Goal: Task Accomplishment & Management: Manage account settings

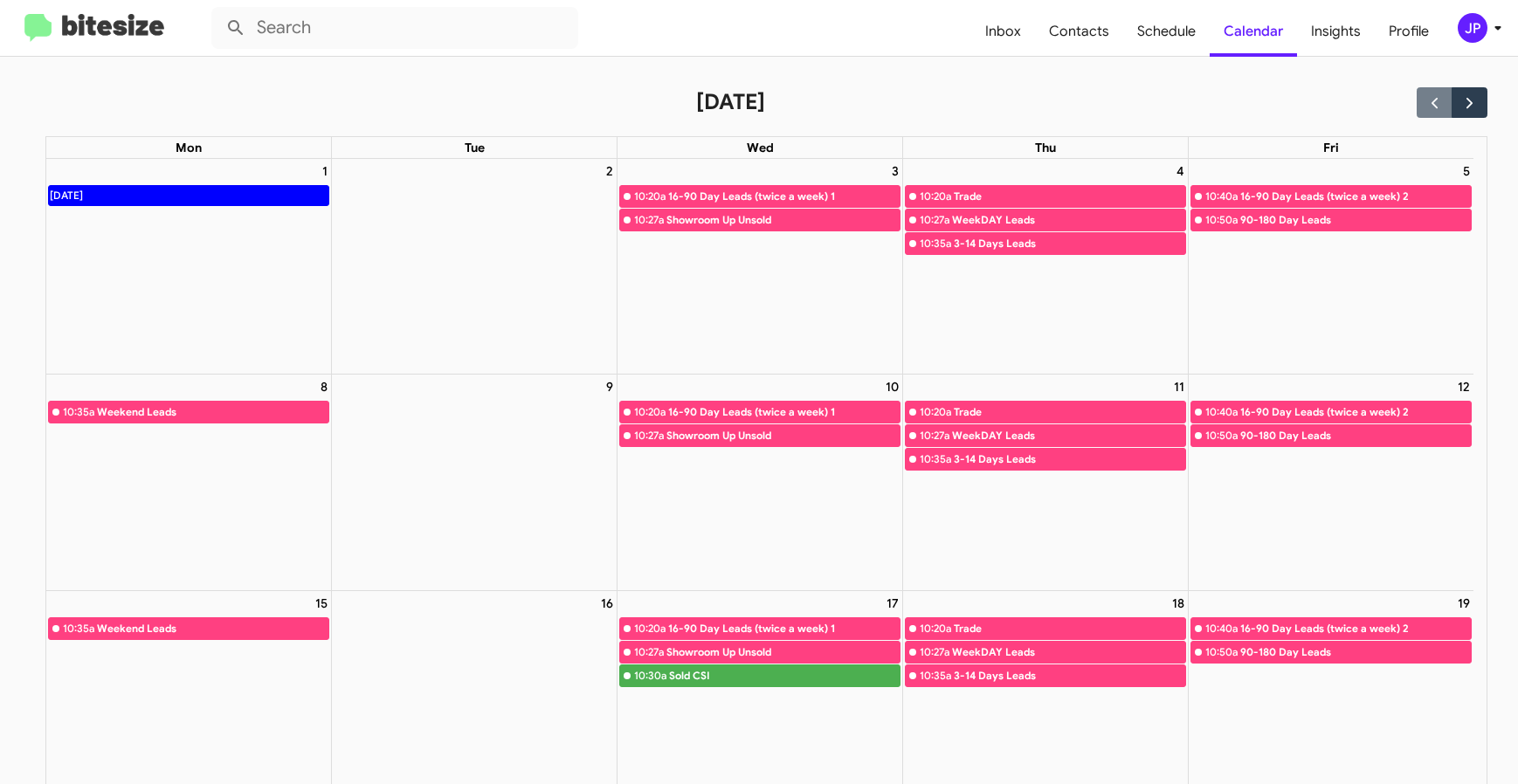
click at [98, 14] on img at bounding box center [94, 27] width 139 height 28
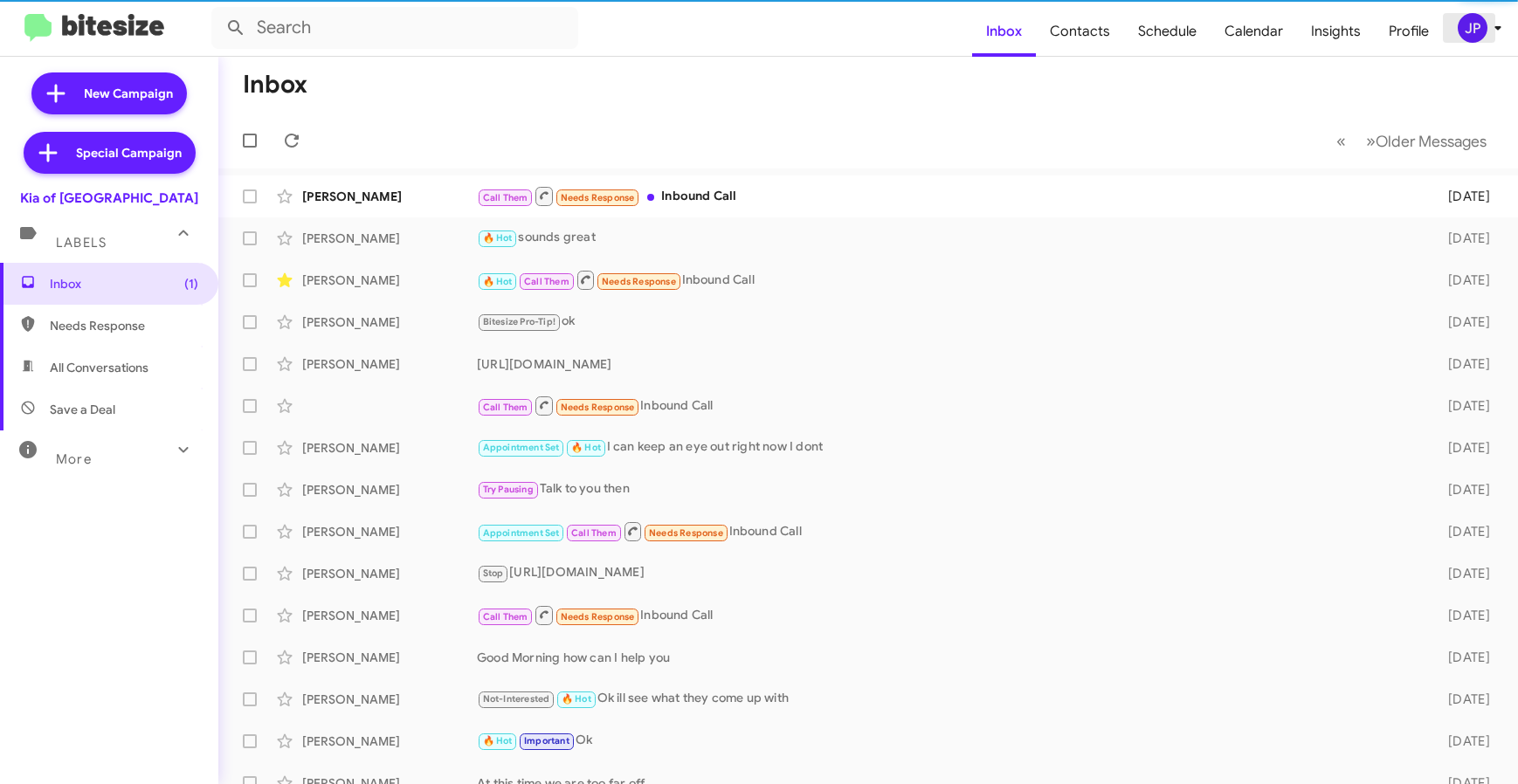
click at [1494, 29] on icon at bounding box center [1497, 27] width 21 height 21
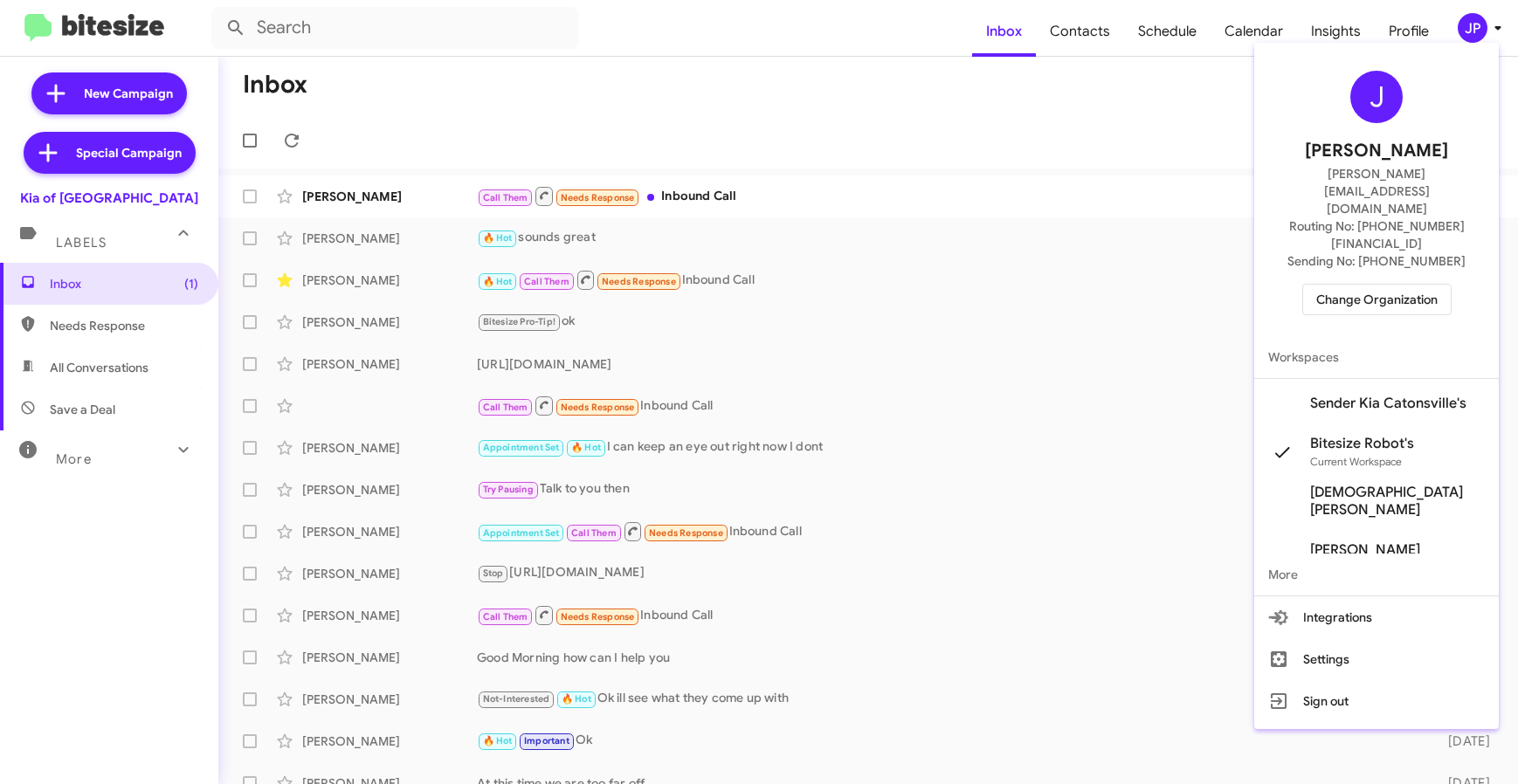
click at [1421, 284] on span "Change Organization" at bounding box center [1377, 299] width 122 height 29
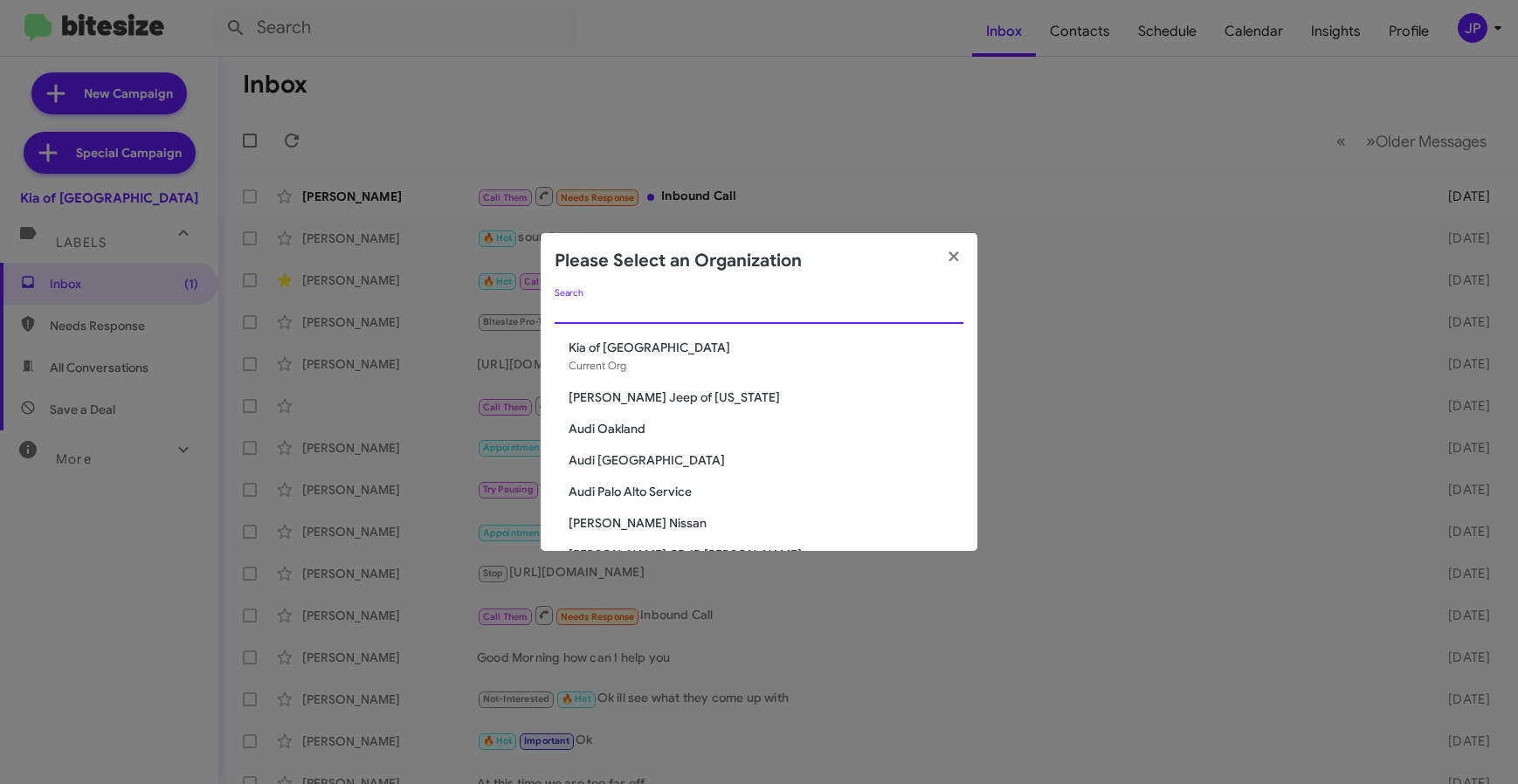
drag, startPoint x: 853, startPoint y: 311, endPoint x: 871, endPoint y: 220, distance: 92.8
click at [875, 221] on modal-container "Please Select an Organization Search Kia of Catonsville Current Org Adams Jeep …" at bounding box center [759, 392] width 1518 height 784
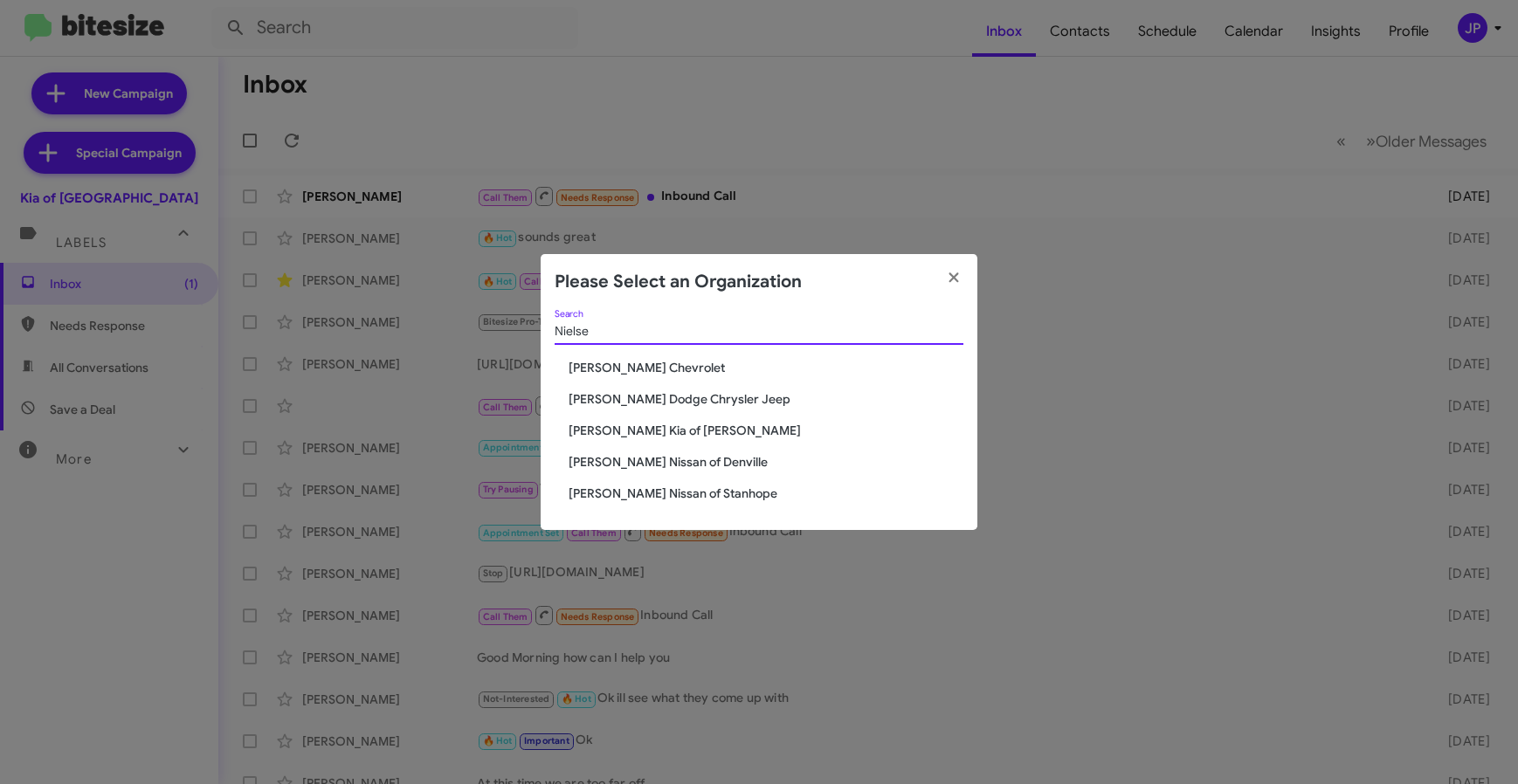
type input "Nielse"
click at [693, 395] on span "Nielsen Dodge Chrysler Jeep" at bounding box center [766, 399] width 395 height 18
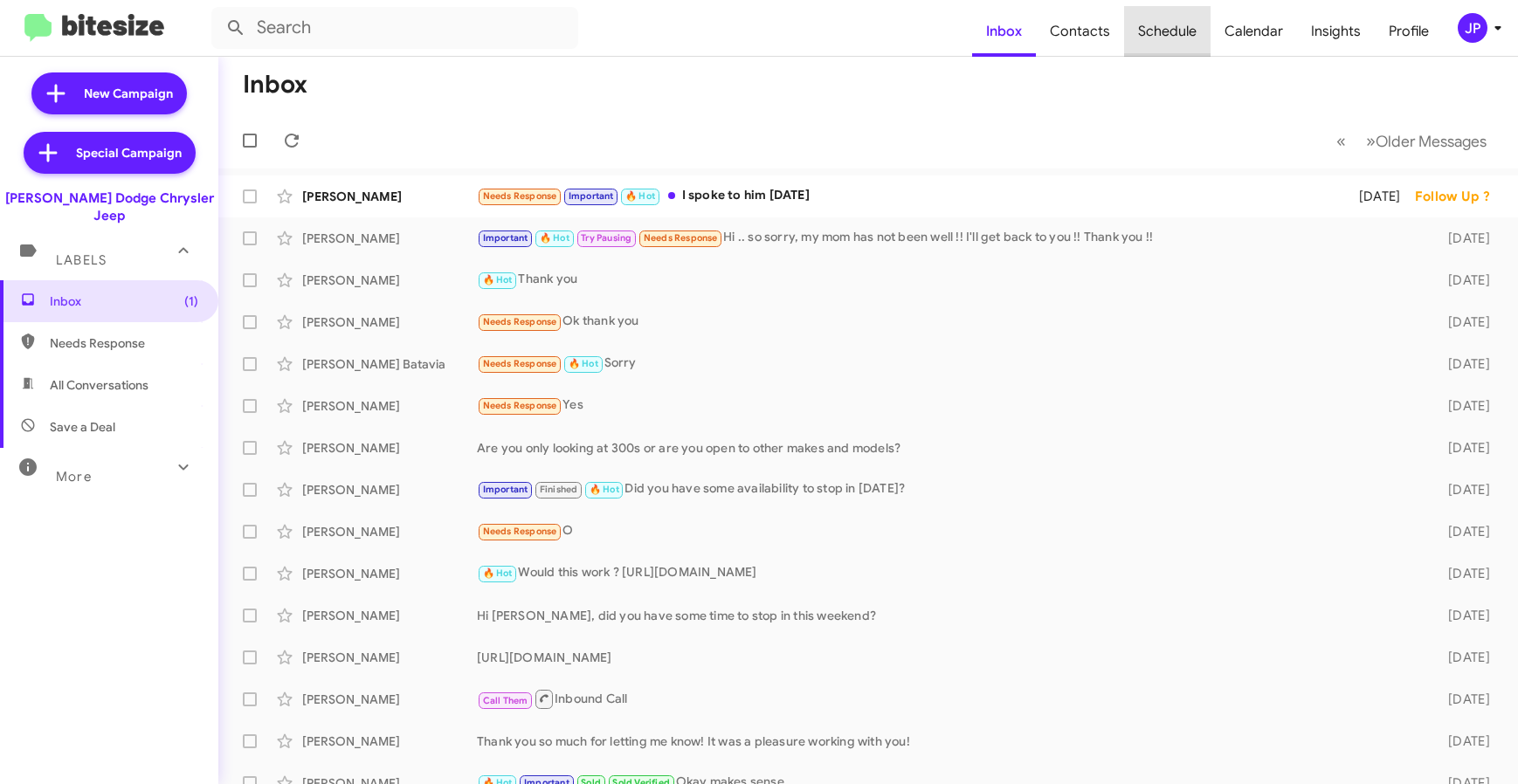
click at [1186, 43] on span "Schedule" at bounding box center [1167, 31] width 86 height 51
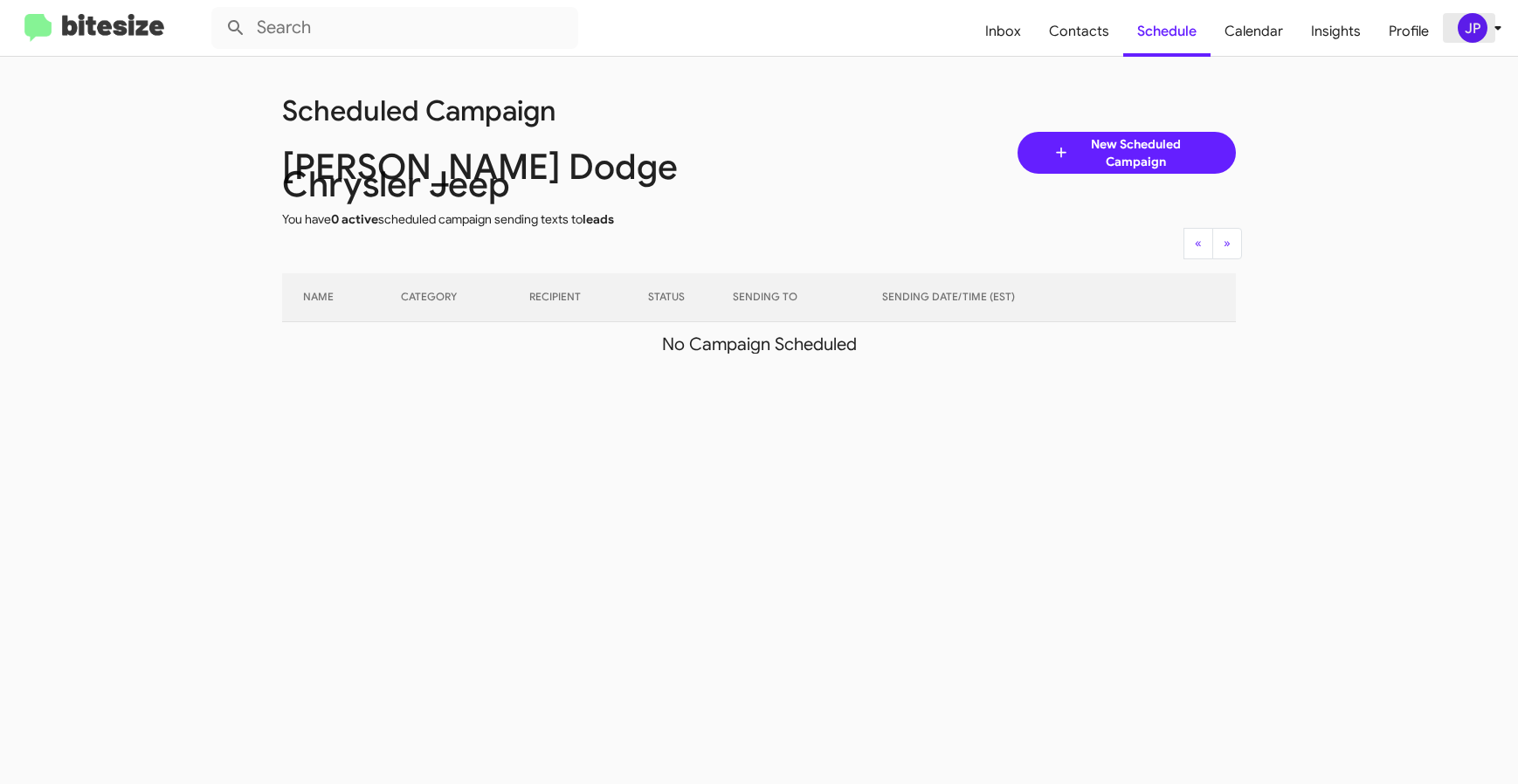
click at [1470, 27] on div "JP" at bounding box center [1472, 27] width 29 height 29
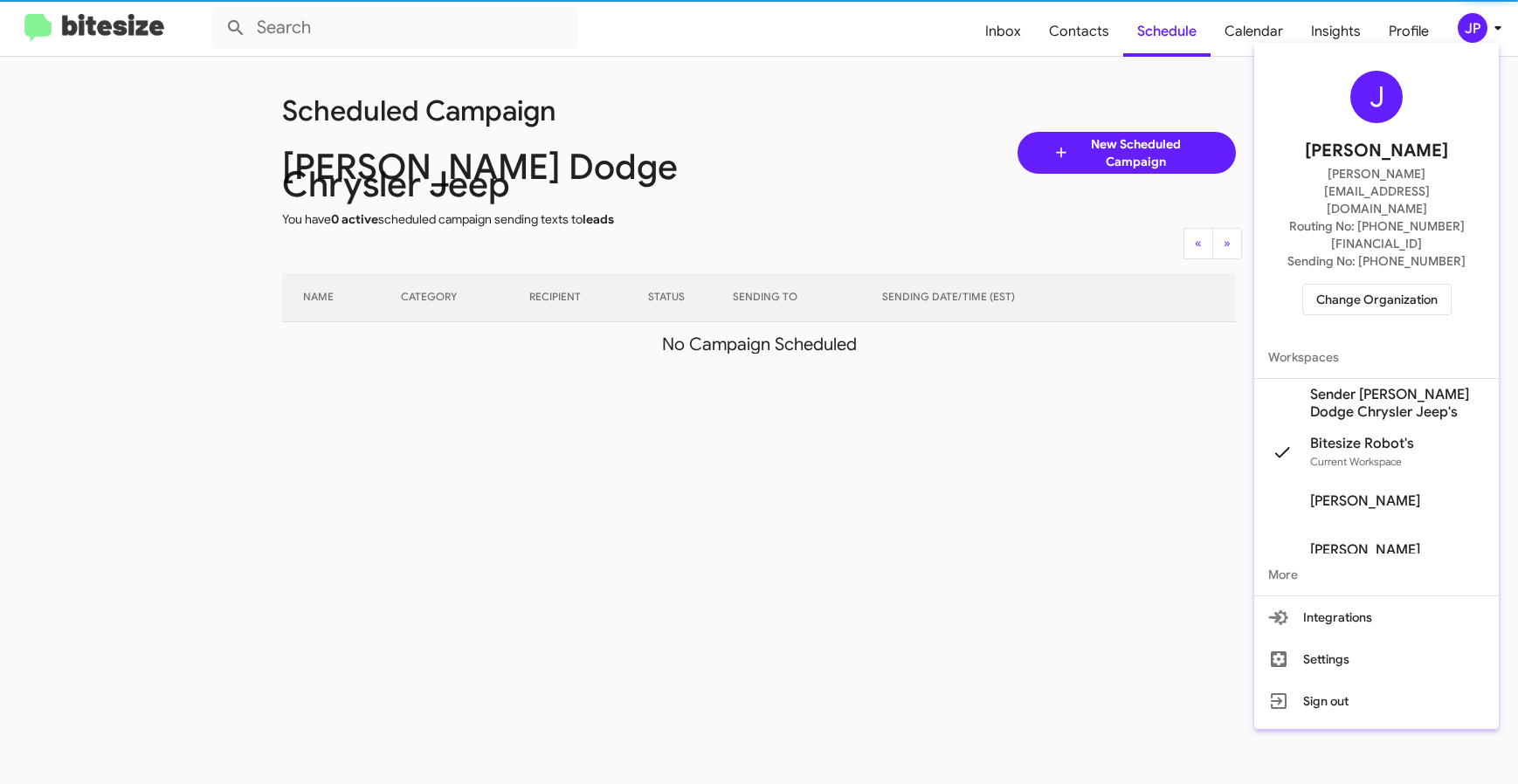
click at [1424, 386] on span "Sender Nielsen Dodge Chrysler Jeep's" at bounding box center [1397, 404] width 175 height 35
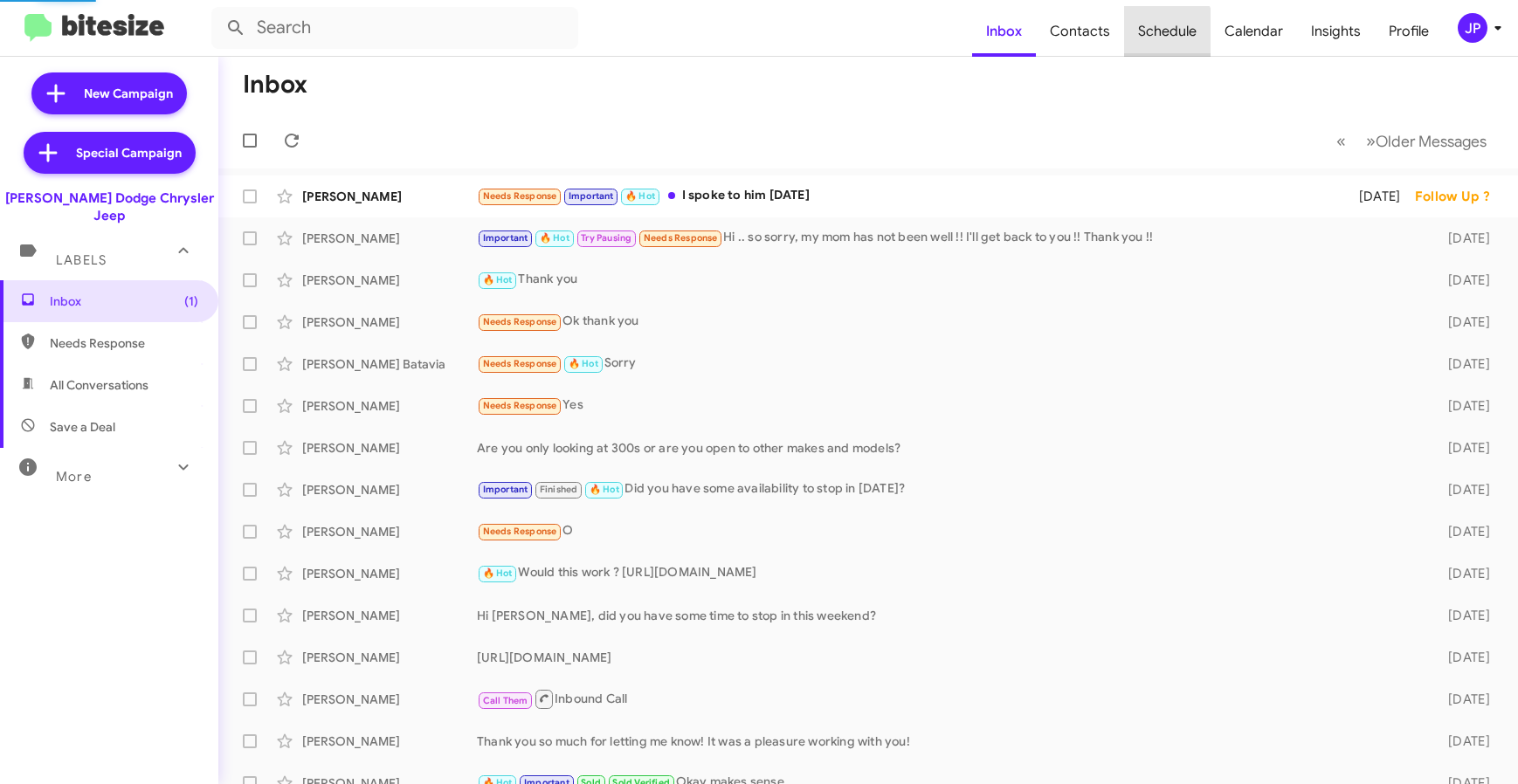
click at [1144, 40] on span "Schedule" at bounding box center [1167, 31] width 86 height 51
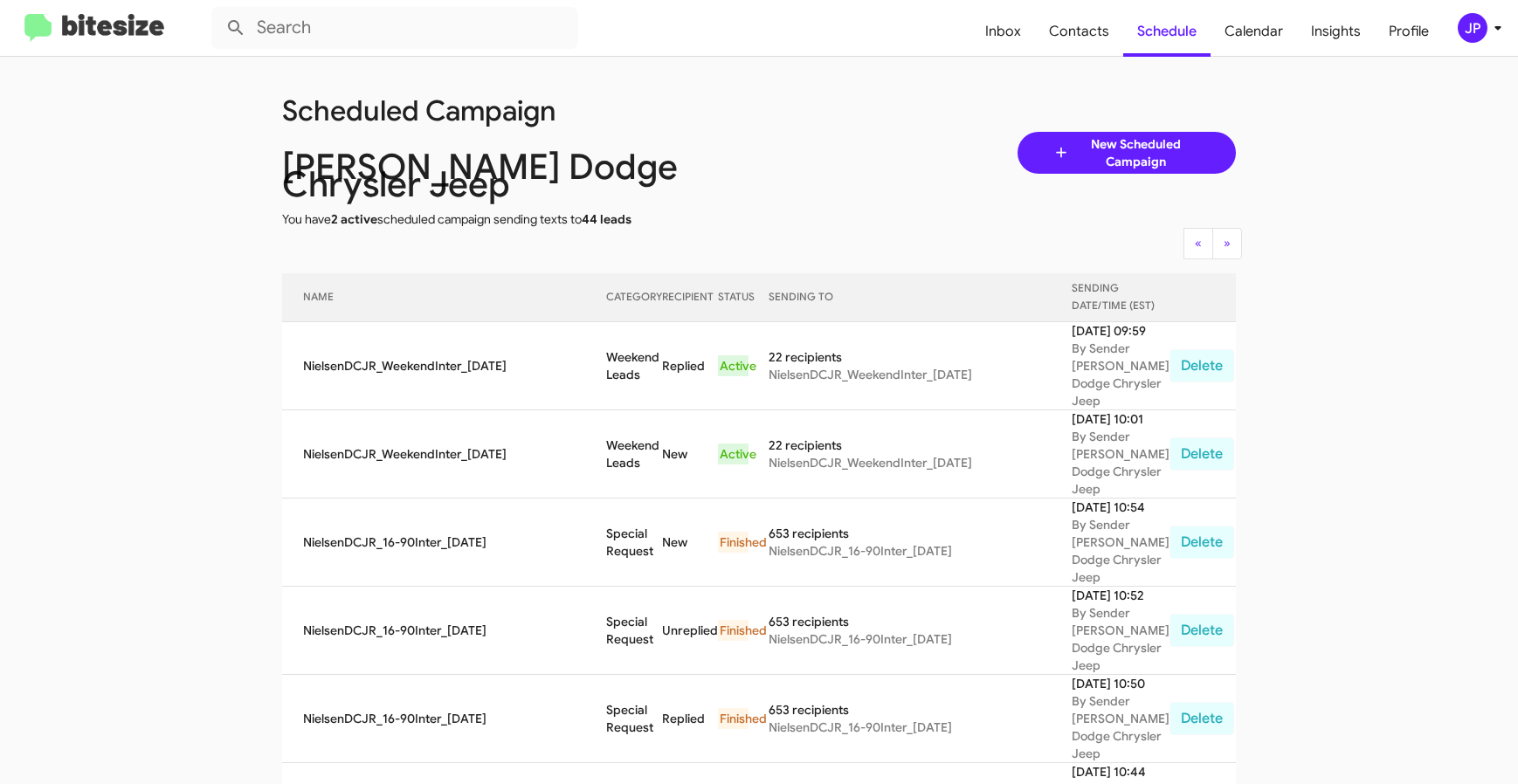
click at [142, 26] on img at bounding box center [94, 27] width 139 height 28
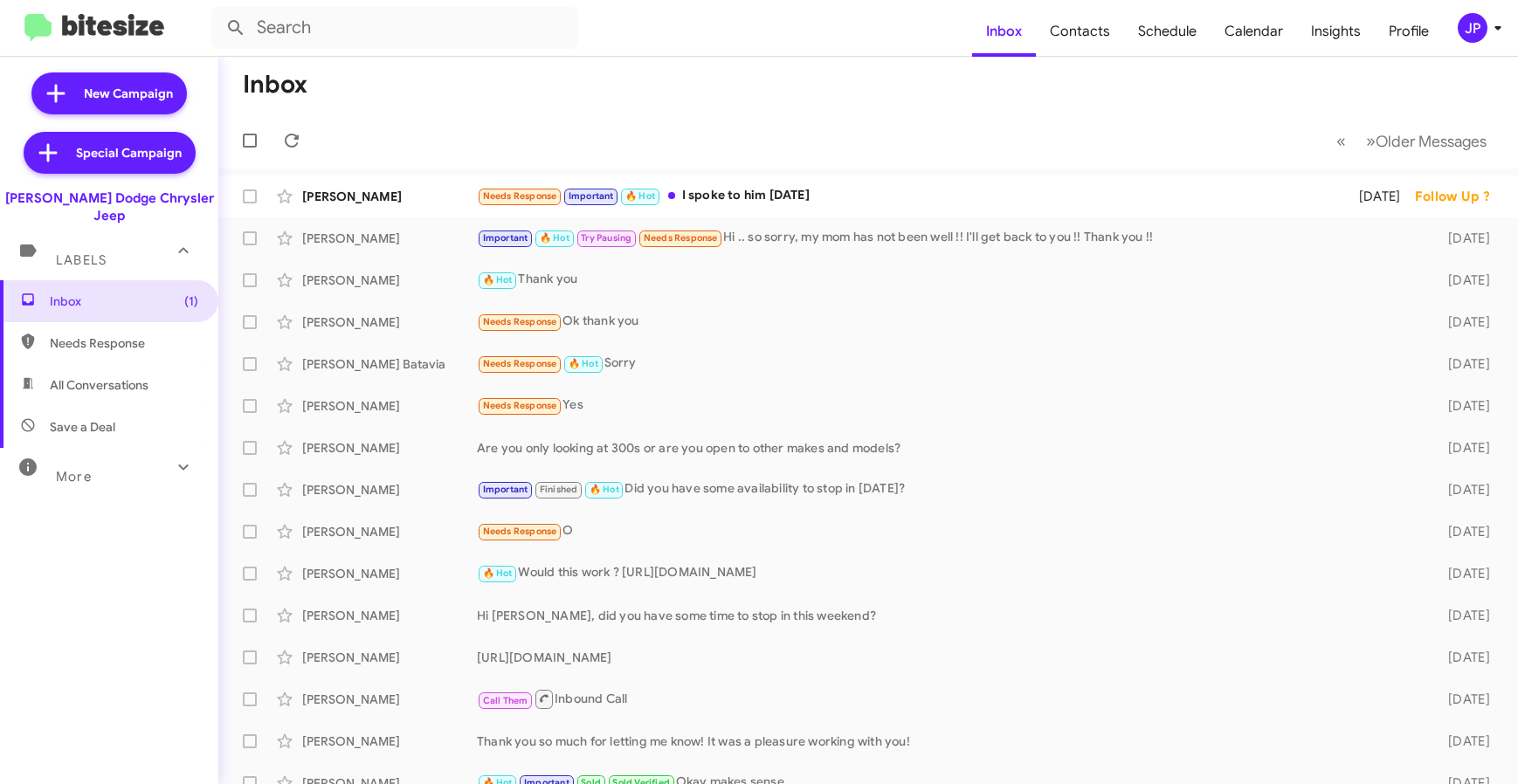
click at [1464, 22] on div "JP" at bounding box center [1472, 27] width 29 height 29
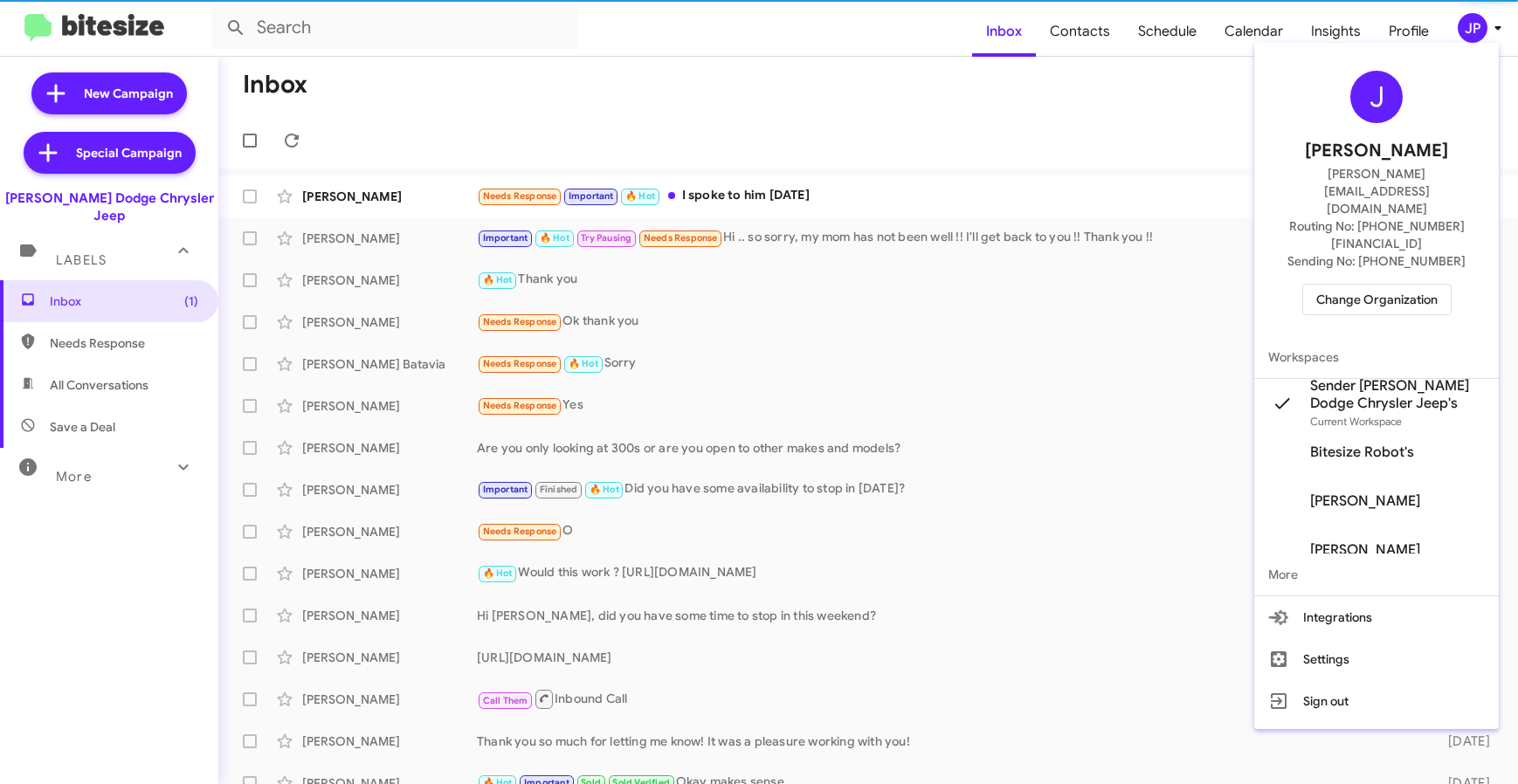
click at [1408, 284] on span "Change Organization" at bounding box center [1377, 299] width 122 height 29
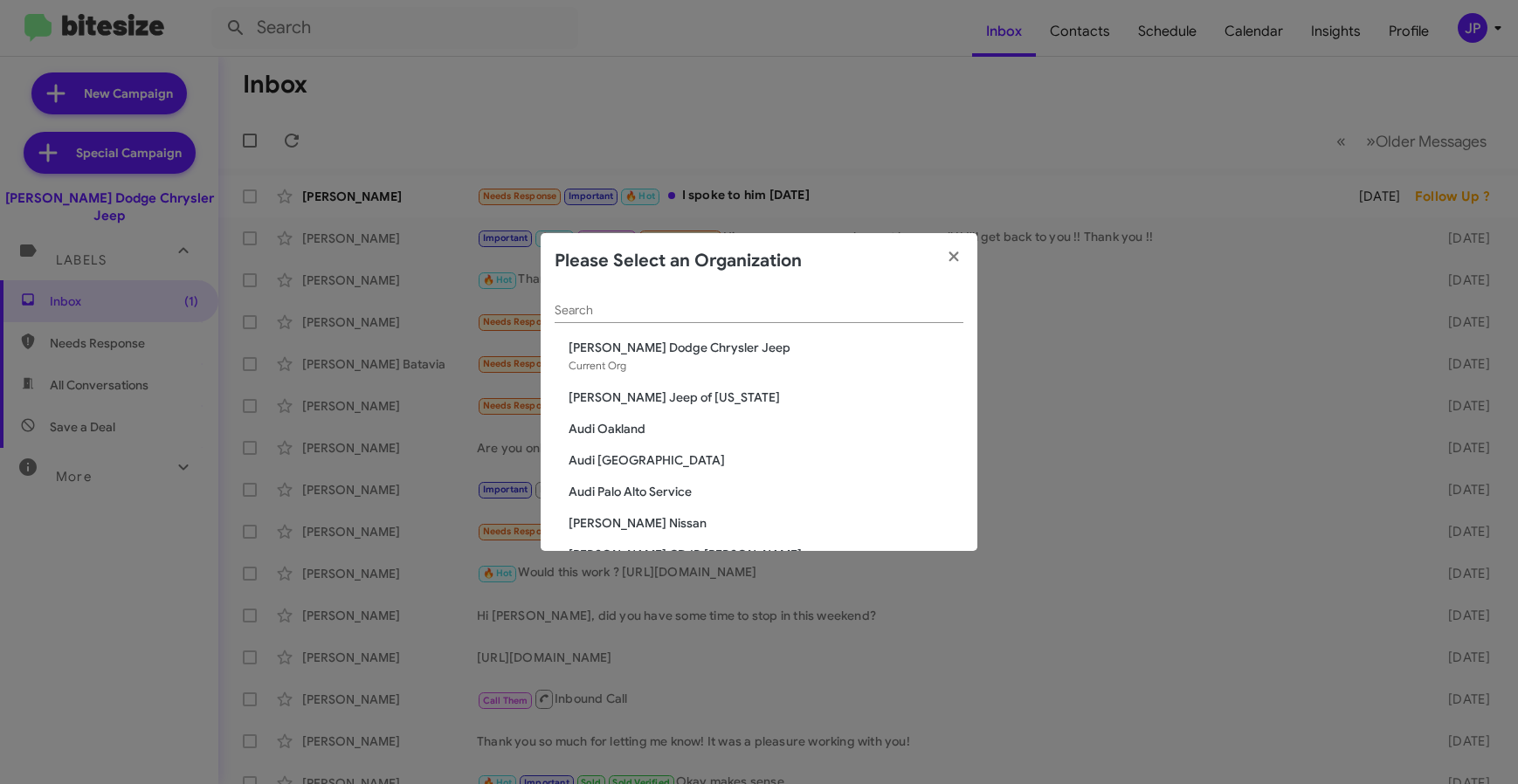
click at [728, 318] on div "Search" at bounding box center [758, 306] width 409 height 34
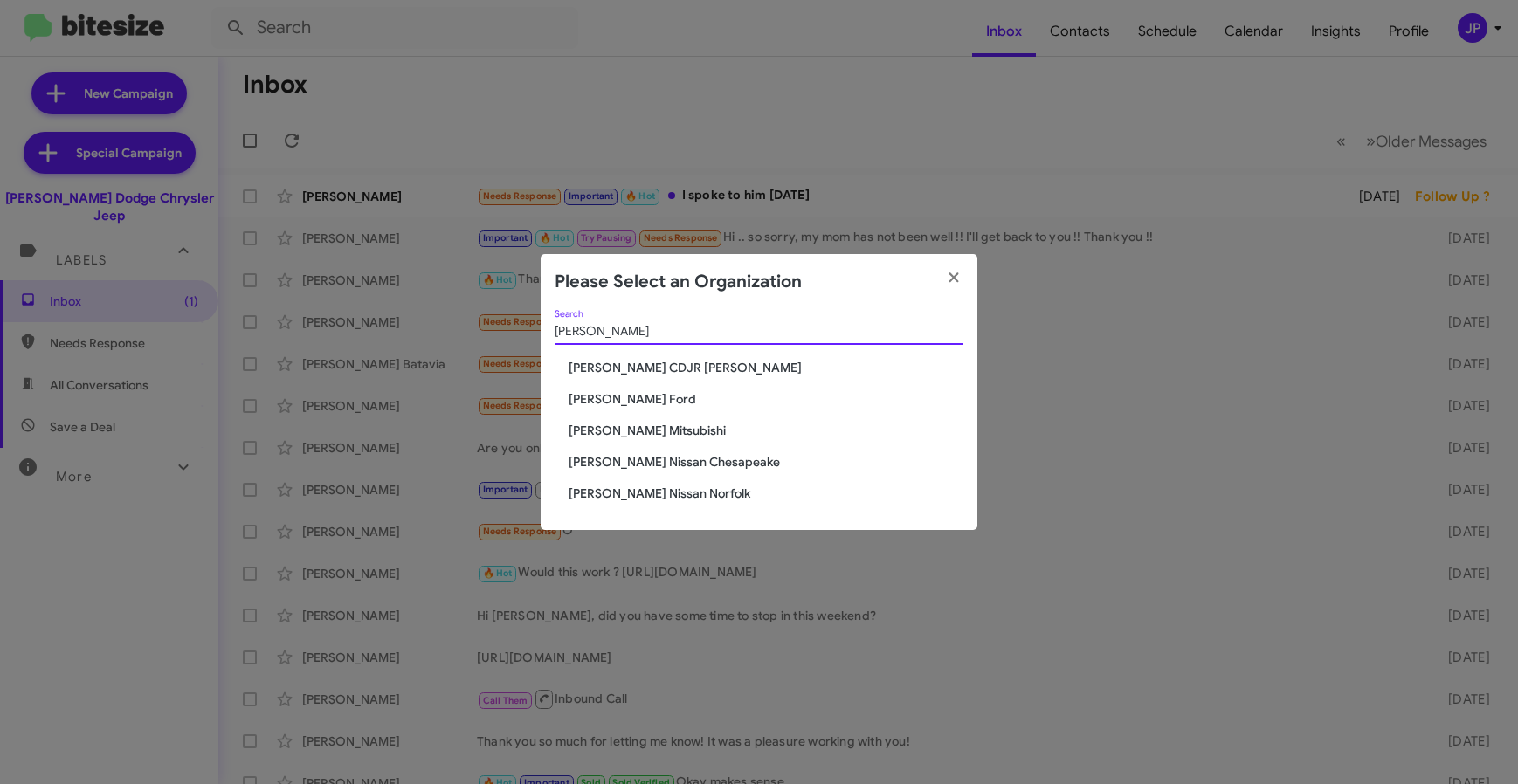
type input "banister"
click at [573, 437] on span "Banister Mitsubishi" at bounding box center [766, 430] width 395 height 18
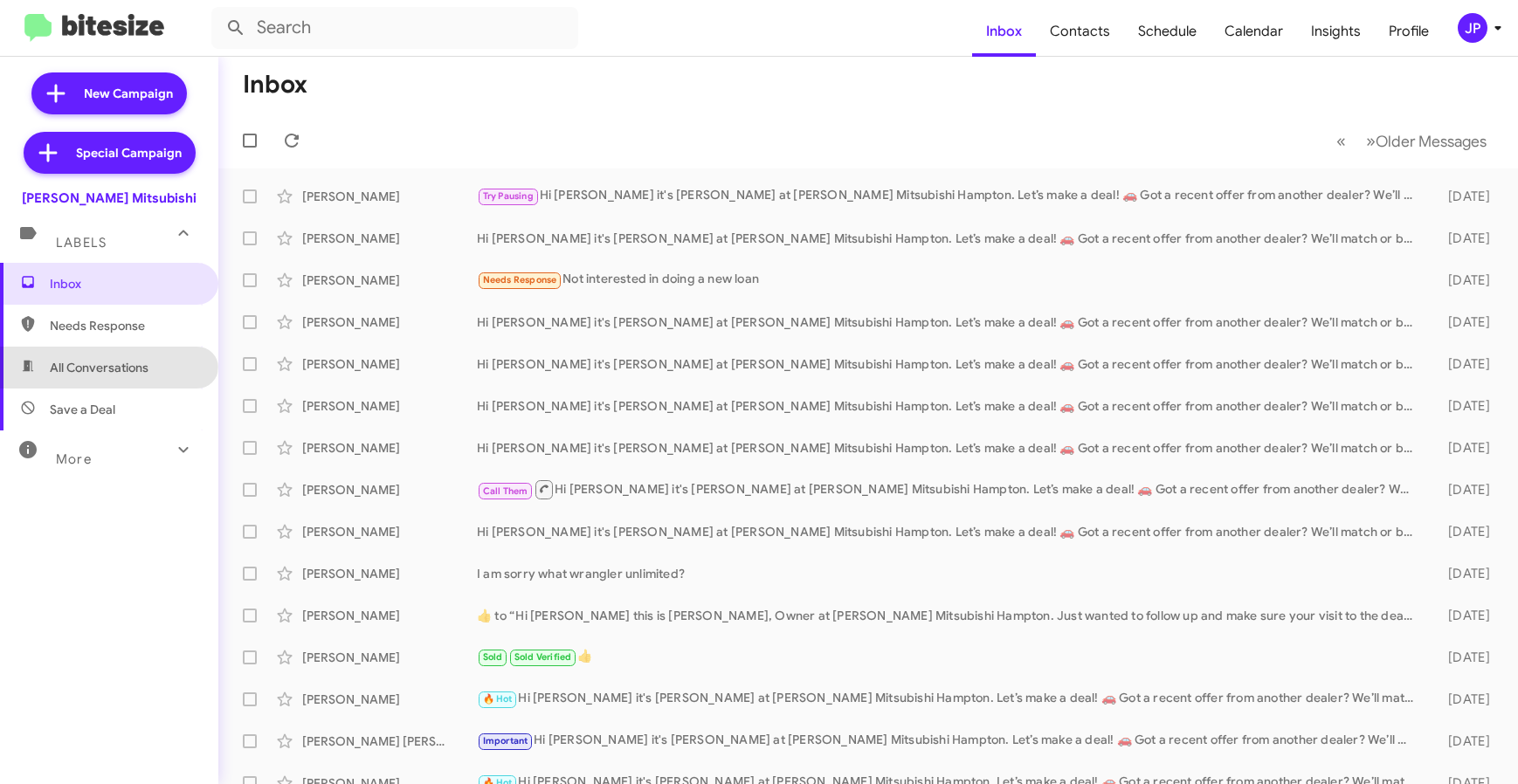
click at [108, 362] on span "All Conversations" at bounding box center [99, 368] width 99 height 18
type input "in:all-conversations"
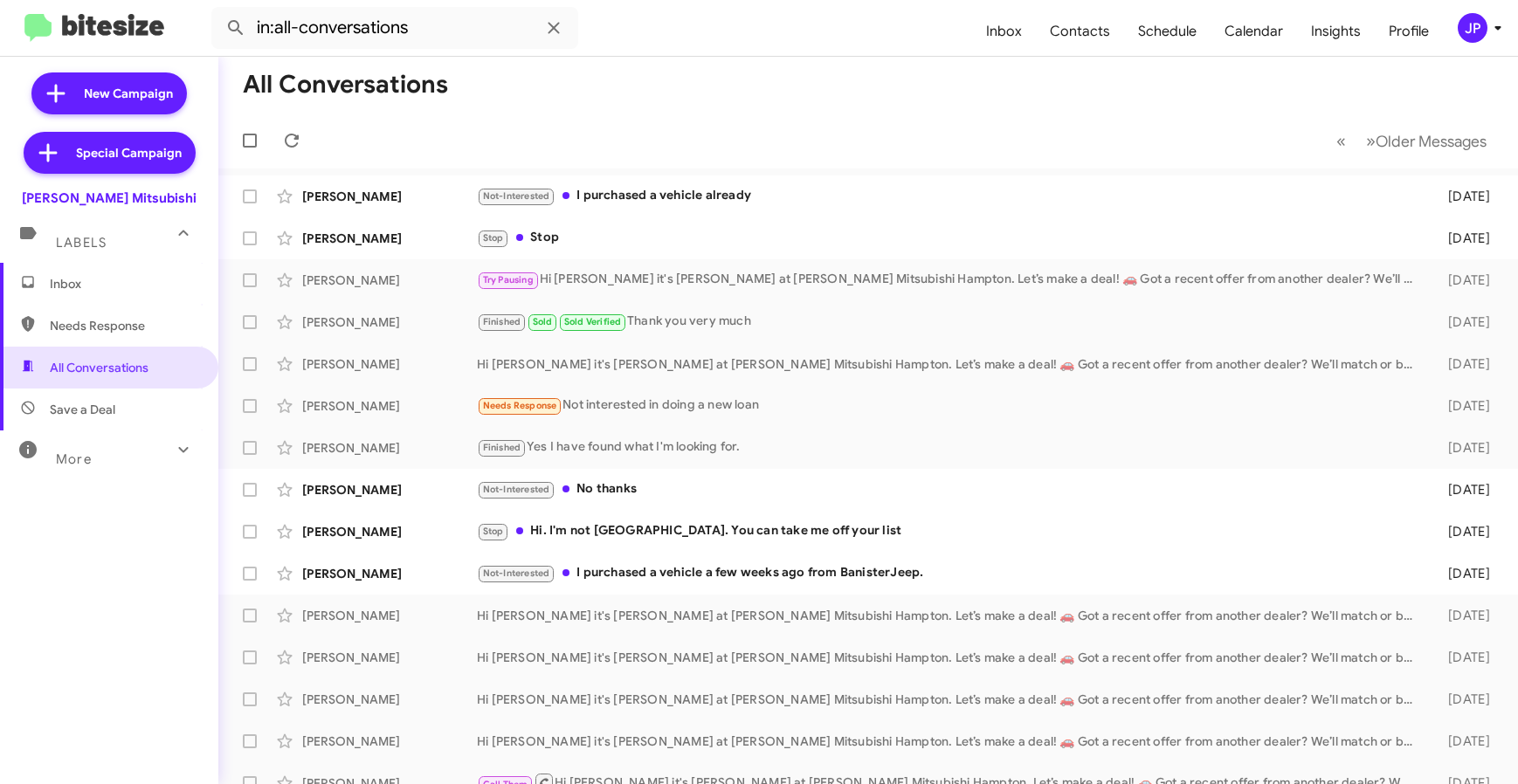
click at [57, 296] on span "Inbox" at bounding box center [109, 283] width 219 height 42
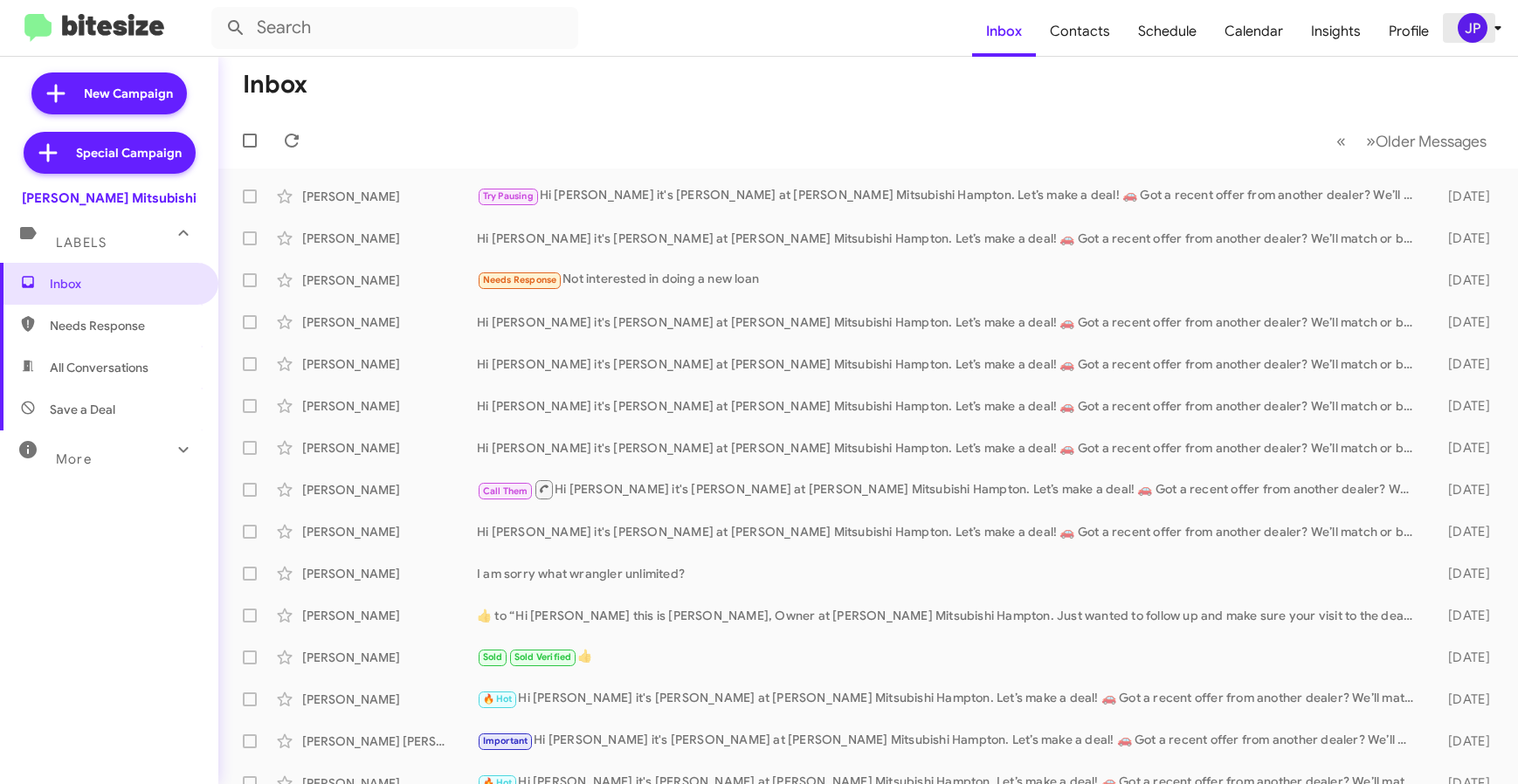
click at [1476, 33] on div "JP" at bounding box center [1472, 27] width 29 height 29
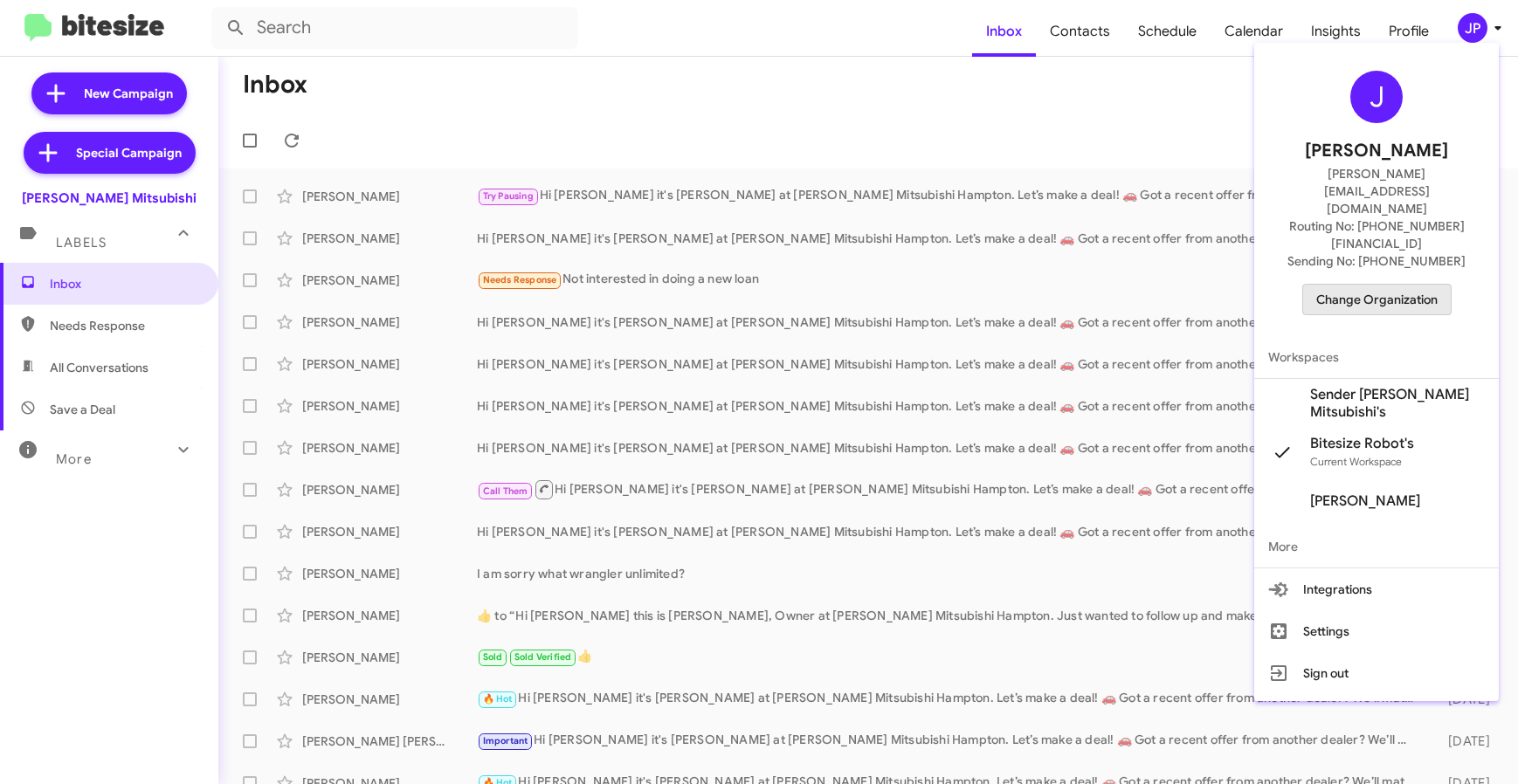
click at [1436, 284] on span "Change Organization" at bounding box center [1377, 299] width 122 height 29
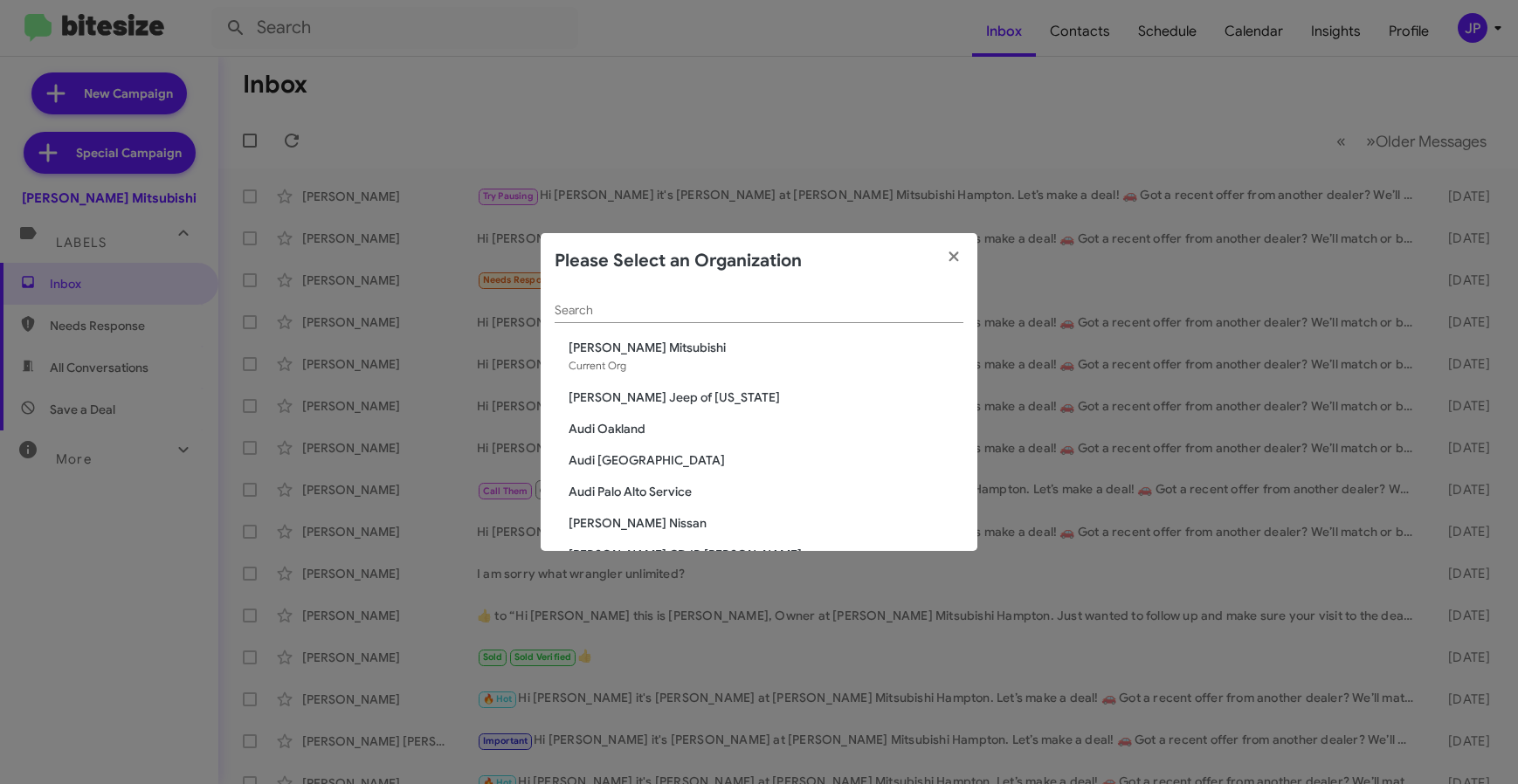
click at [806, 318] on div "Search" at bounding box center [758, 306] width 409 height 34
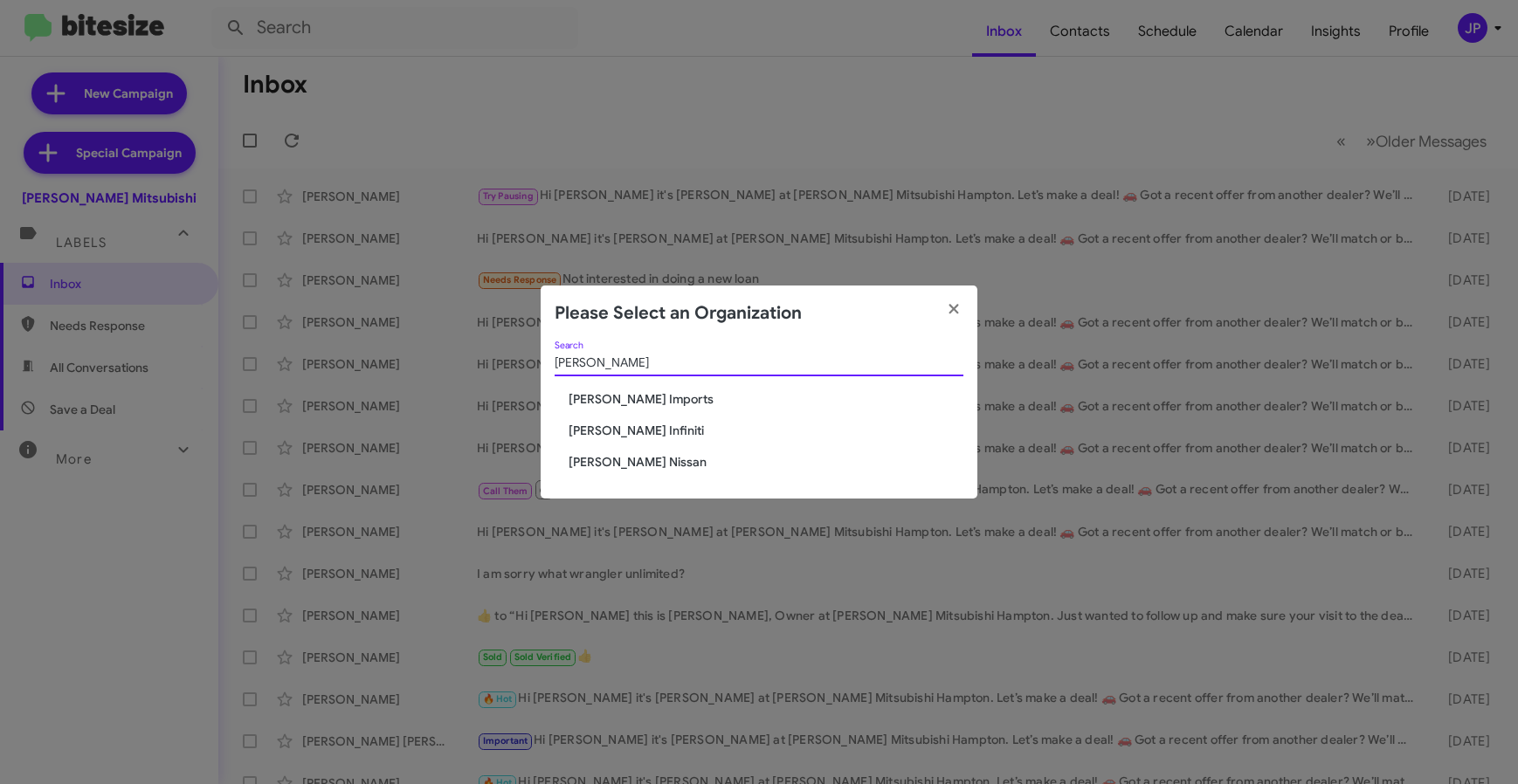
type input "Ed Hic"
click at [579, 395] on span "[PERSON_NAME] Imports" at bounding box center [766, 399] width 395 height 18
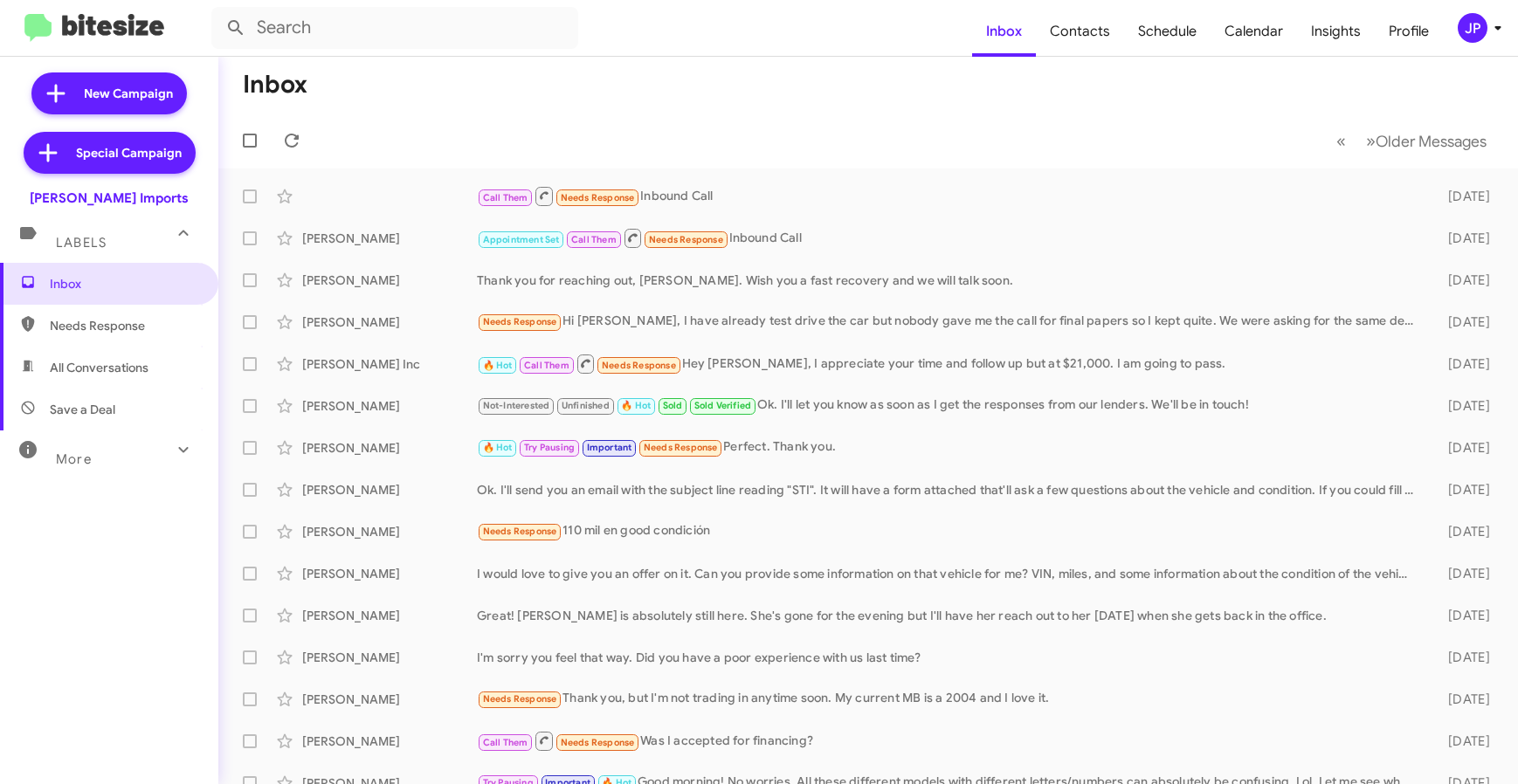
click at [1473, 25] on div "JP" at bounding box center [1472, 27] width 29 height 29
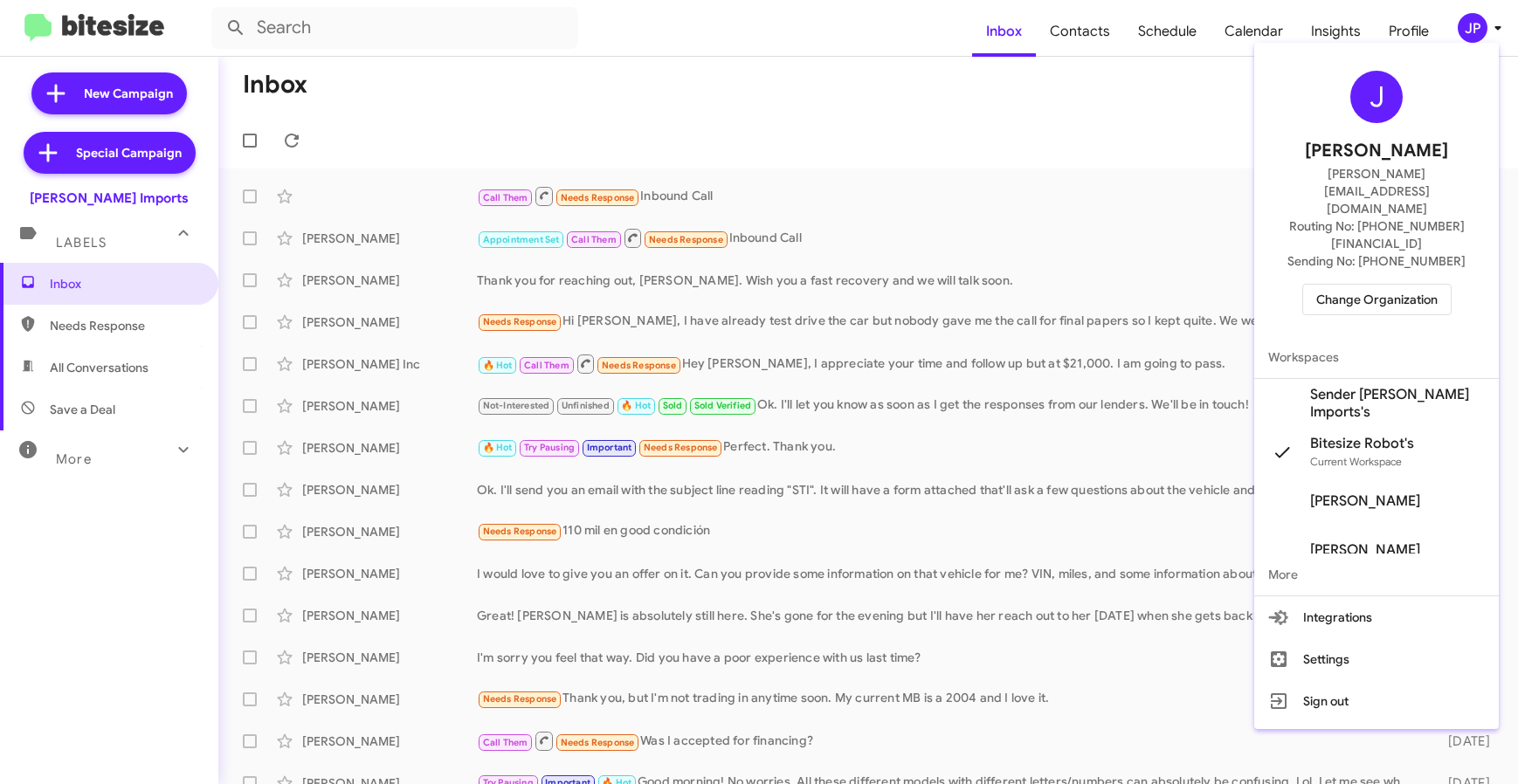
click at [1398, 386] on span "Sender Ed Hicks Imports's" at bounding box center [1397, 404] width 175 height 35
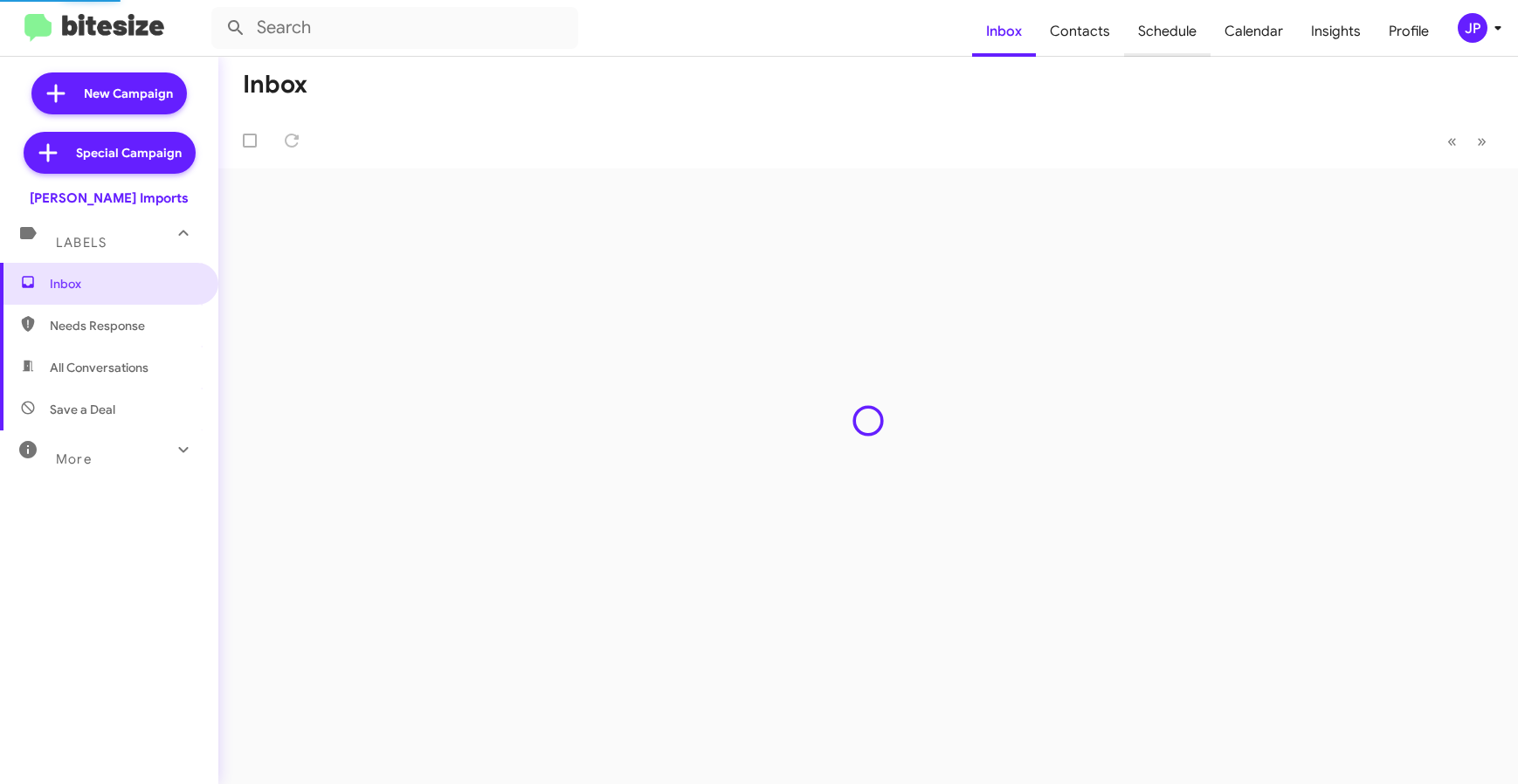
drag, startPoint x: 0, startPoint y: 0, endPoint x: 1150, endPoint y: 36, distance: 1150.6
click at [1150, 36] on span "Schedule" at bounding box center [1167, 31] width 86 height 51
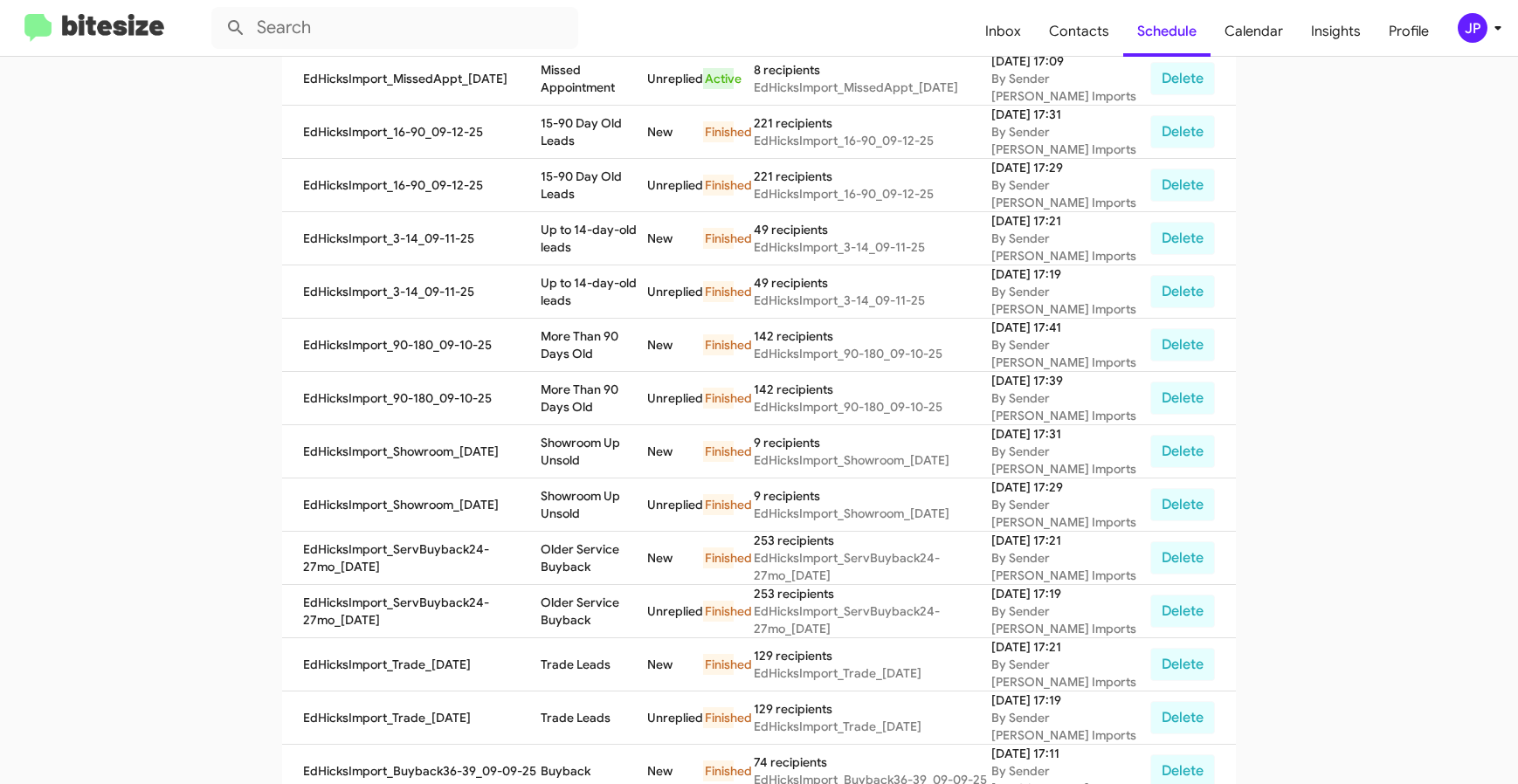
scroll to position [371, 0]
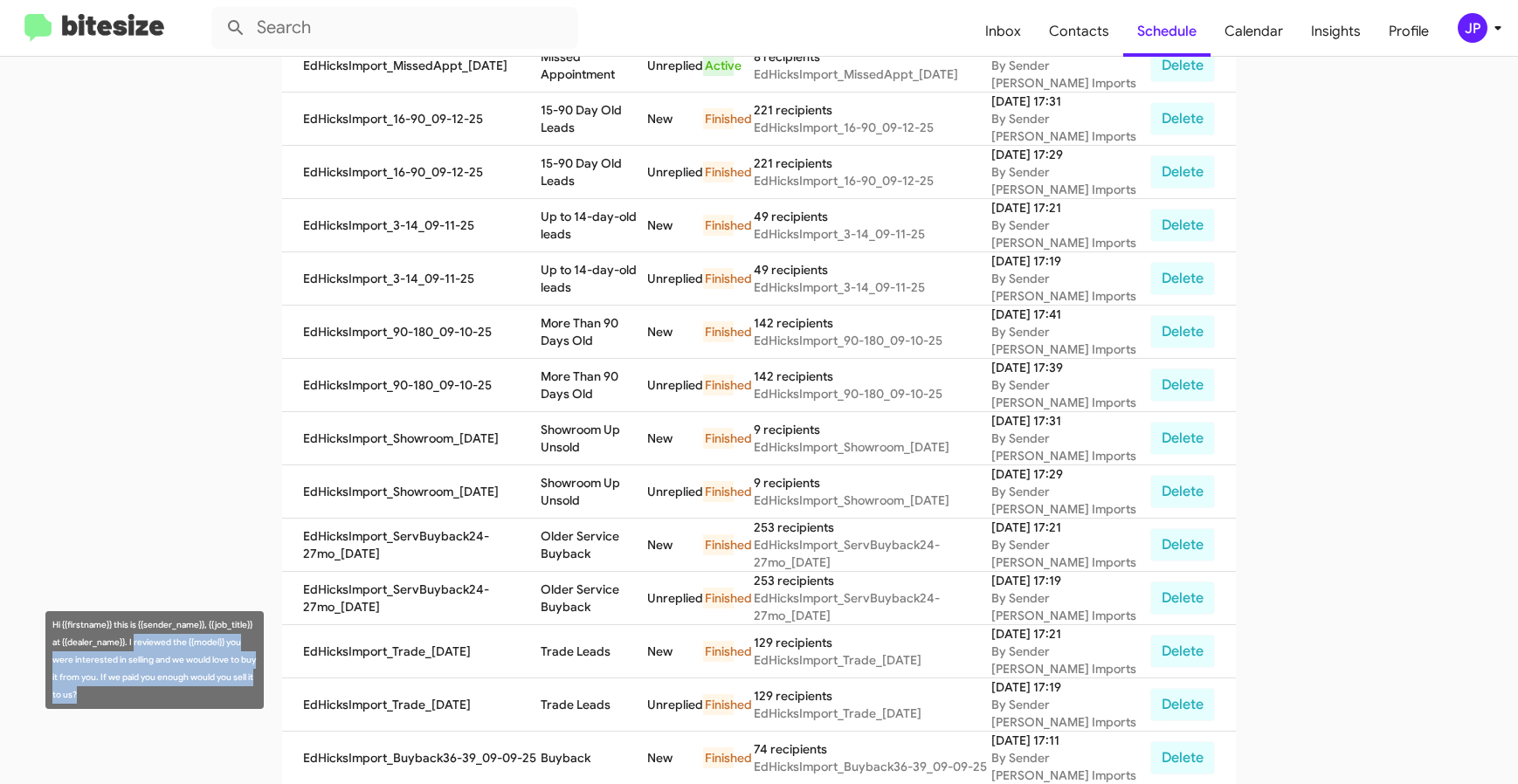
drag, startPoint x: 135, startPoint y: 642, endPoint x: 238, endPoint y: 691, distance: 114.1
click at [238, 691] on div "Hi {{firstname}} this is {{sender_name}}, {{job_title}} at {{dealer_name}}. I r…" at bounding box center [154, 660] width 219 height 98
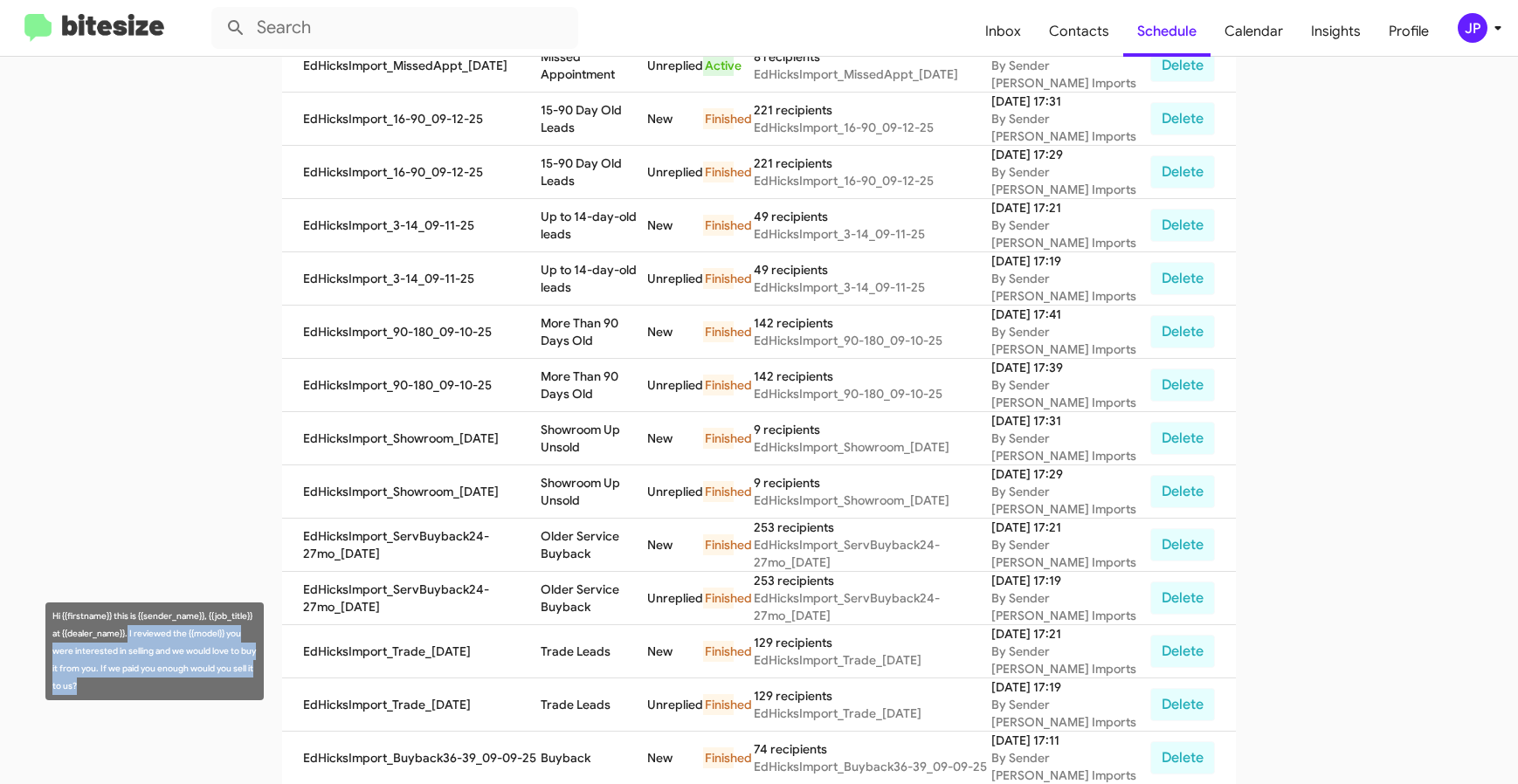
drag, startPoint x: 128, startPoint y: 634, endPoint x: 168, endPoint y: 685, distance: 64.8
click at [168, 685] on div "Hi {{firstname}} this is {{sender_name}}, {{job_title}} at {{dealer_name}}. I r…" at bounding box center [154, 651] width 219 height 98
copy div "I reviewed the {{model}} you were interested in selling and we would love to bu…"
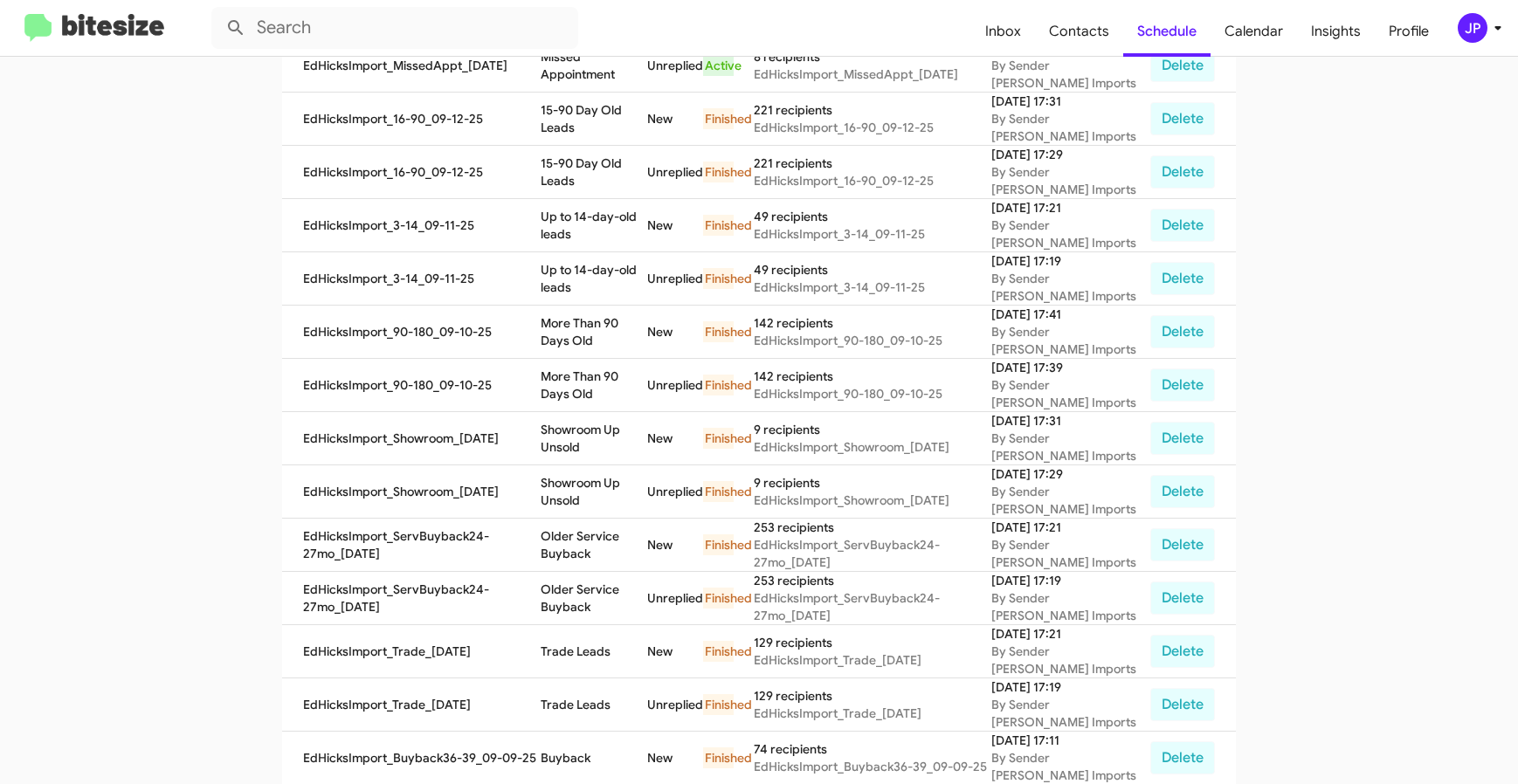
click at [1447, 22] on button "JP" at bounding box center [1470, 27] width 56 height 29
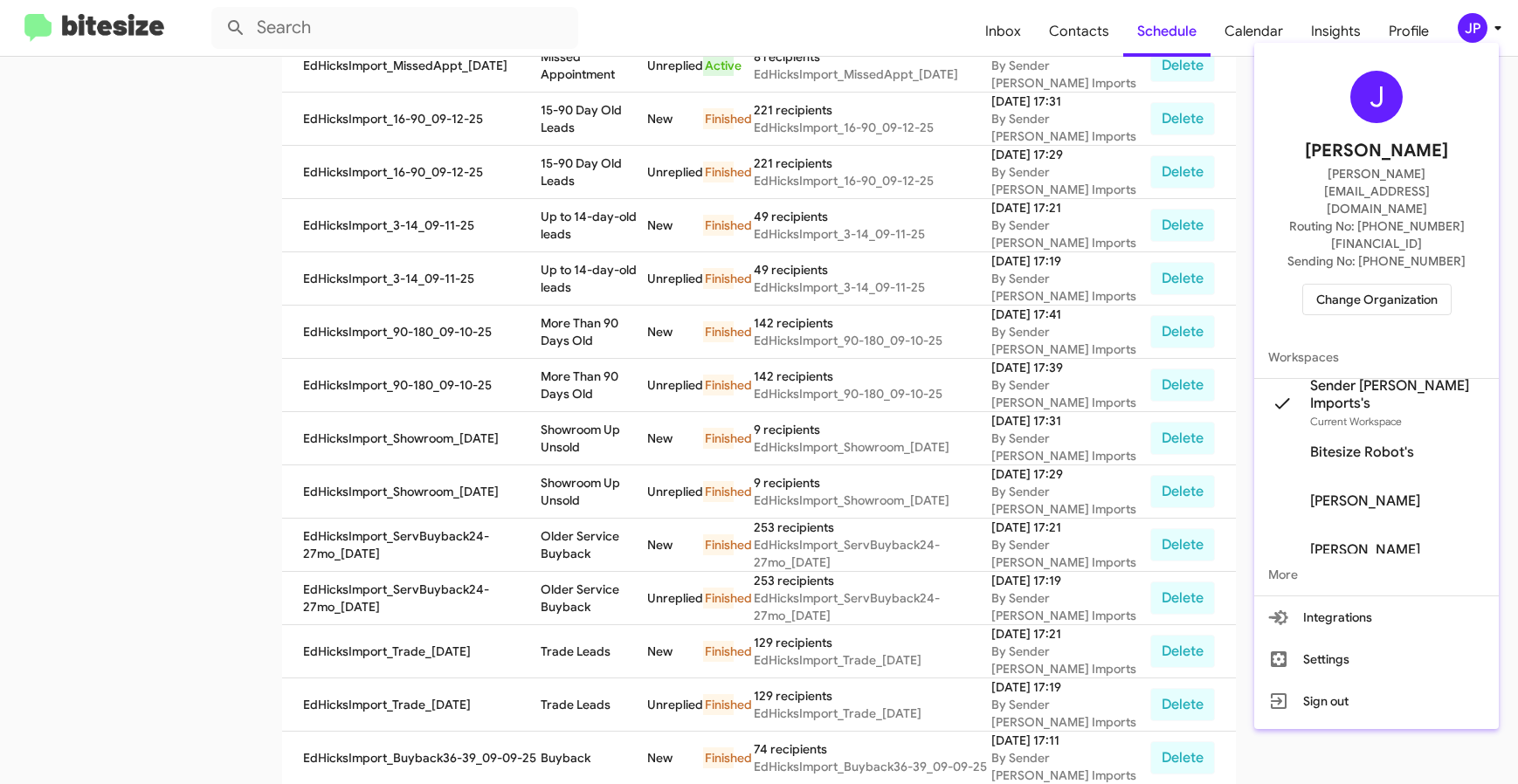
click at [1346, 284] on span "Change Organization" at bounding box center [1377, 299] width 122 height 29
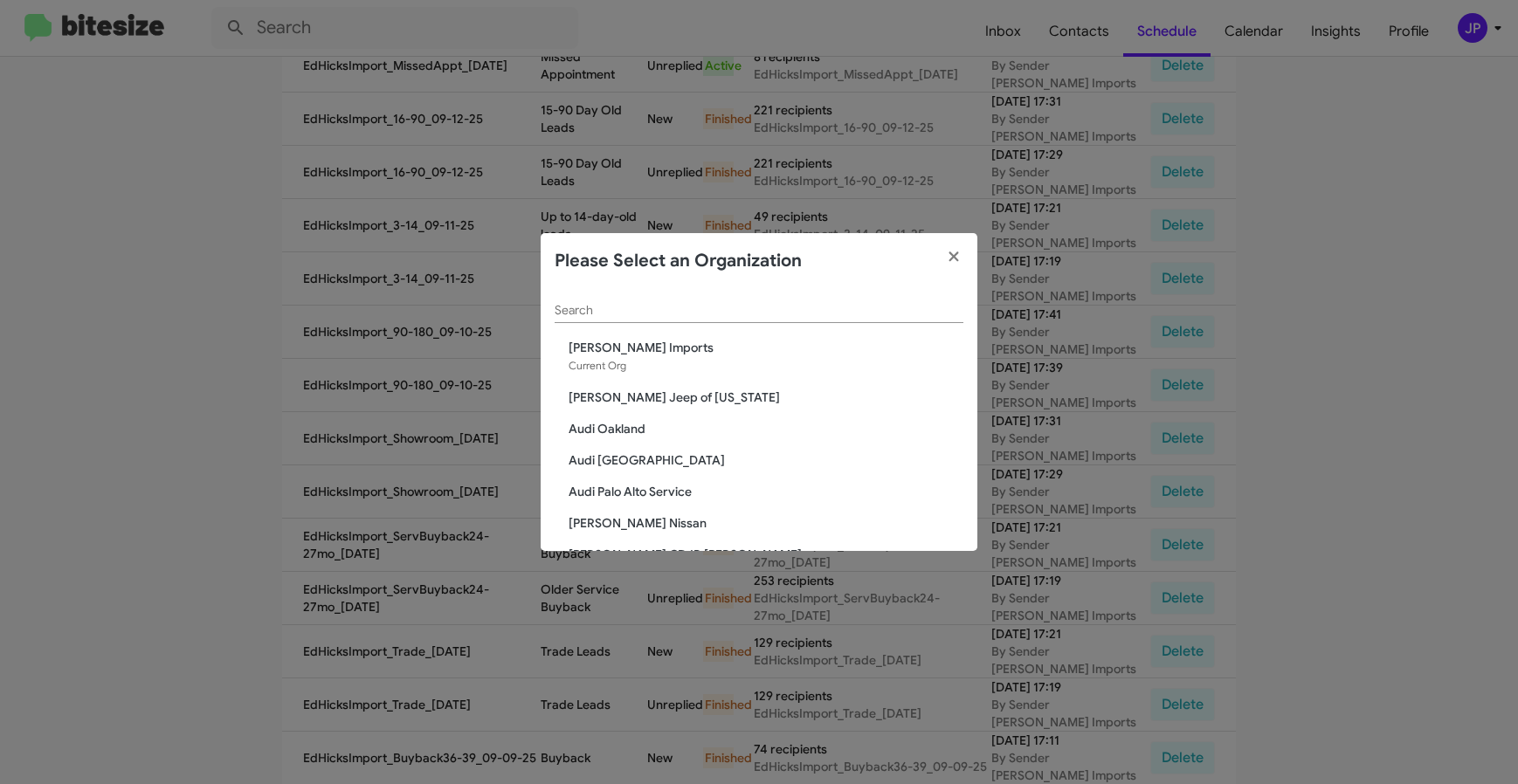
click at [699, 318] on div "Search" at bounding box center [758, 306] width 409 height 34
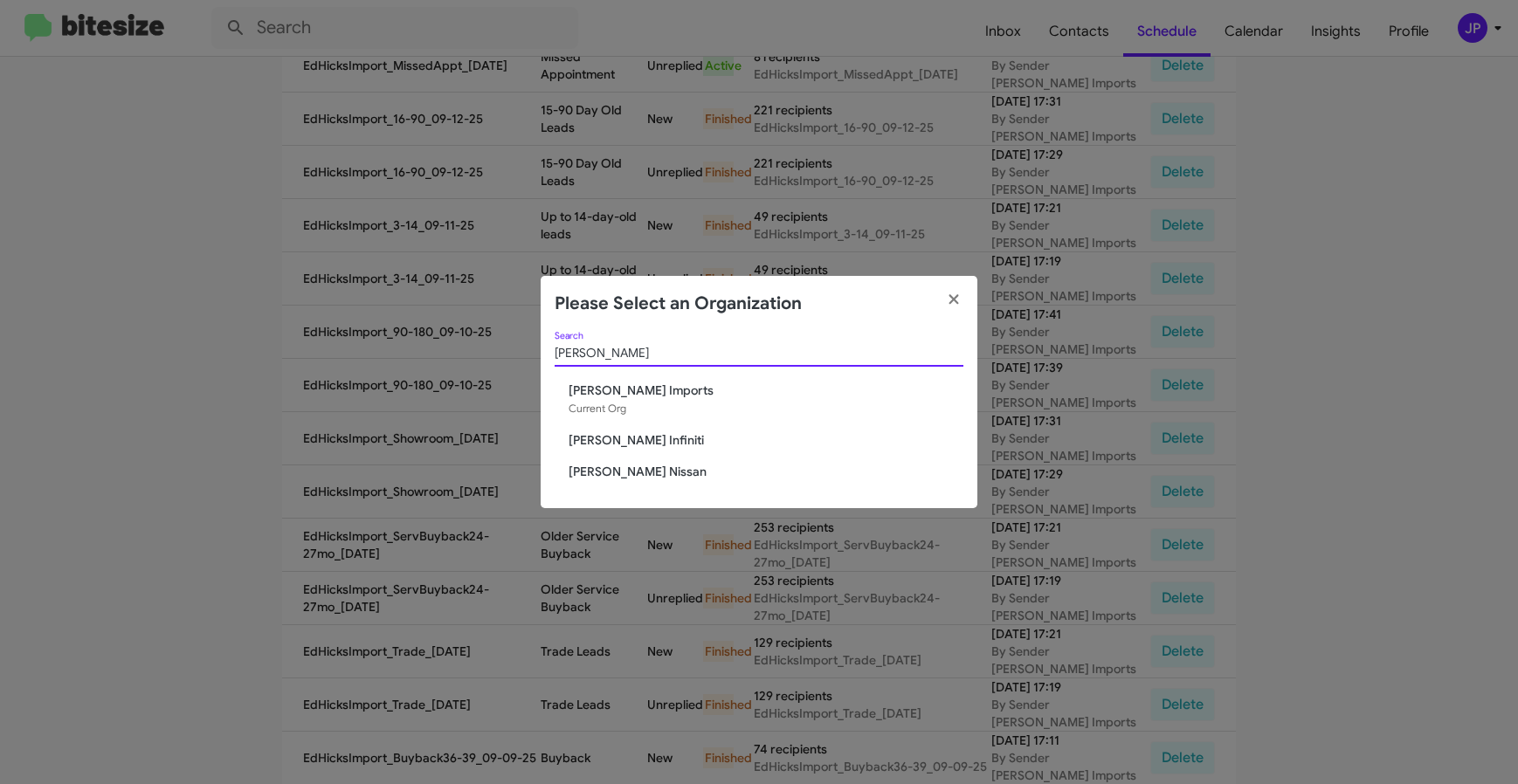
type input "[PERSON_NAME]"
click at [634, 439] on span "[PERSON_NAME] Infiniti" at bounding box center [766, 440] width 395 height 18
